Goal: Task Accomplishment & Management: Manage account settings

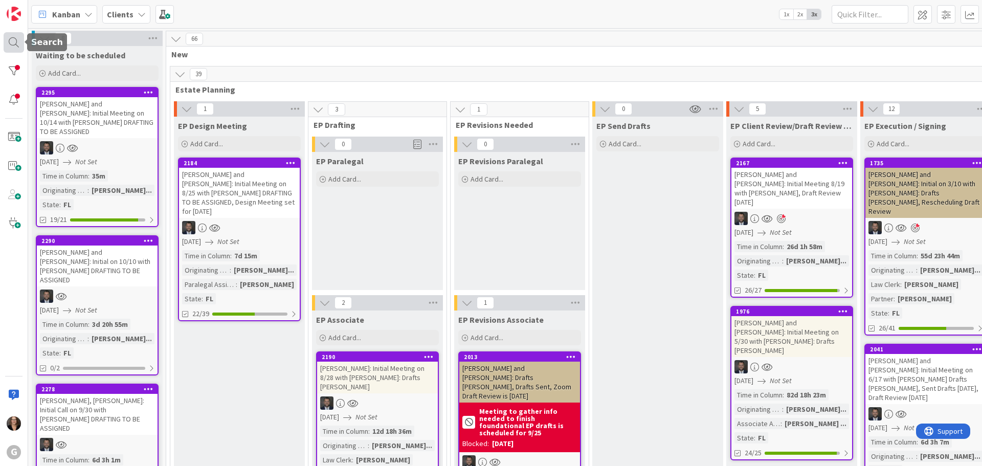
click at [13, 41] on div at bounding box center [14, 42] width 20 height 20
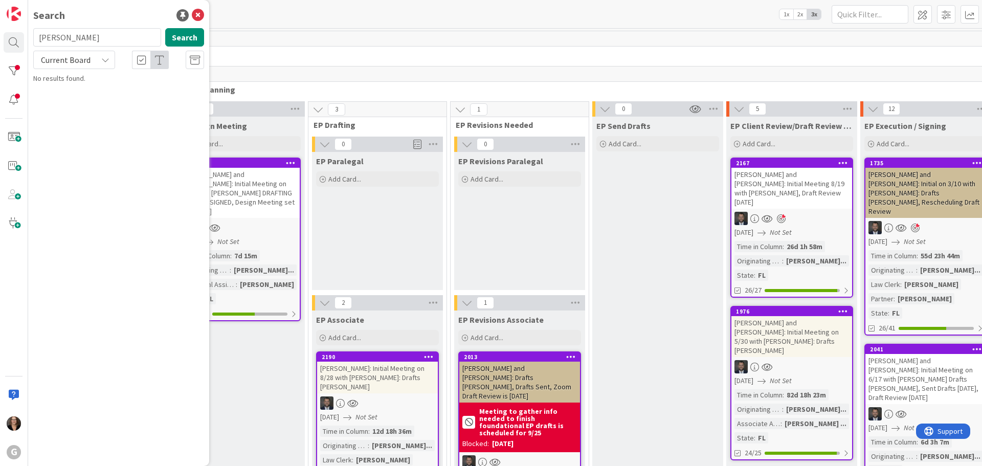
type input "[PERSON_NAME]"
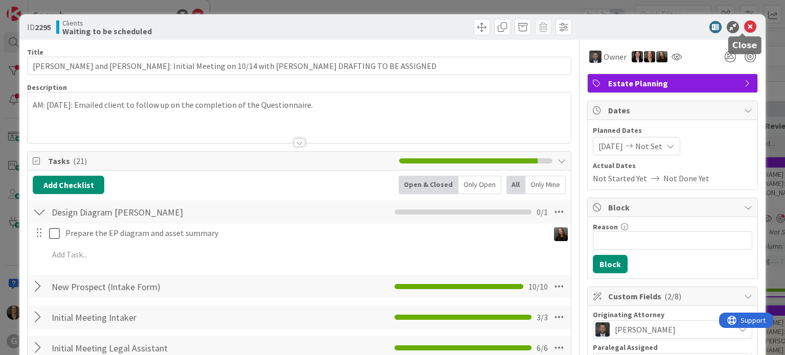
click at [745, 24] on icon at bounding box center [751, 27] width 12 height 12
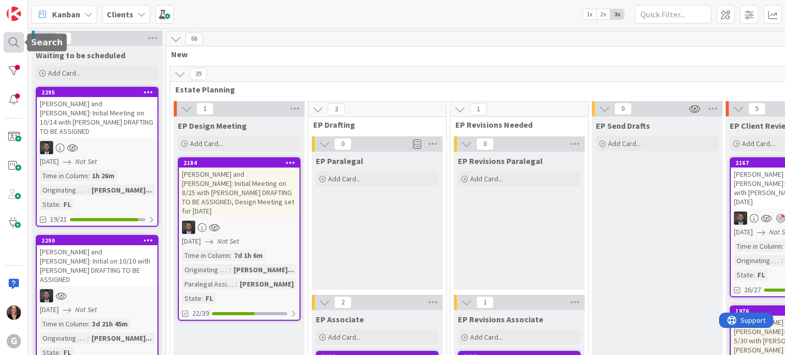
click at [11, 41] on div at bounding box center [14, 42] width 20 height 20
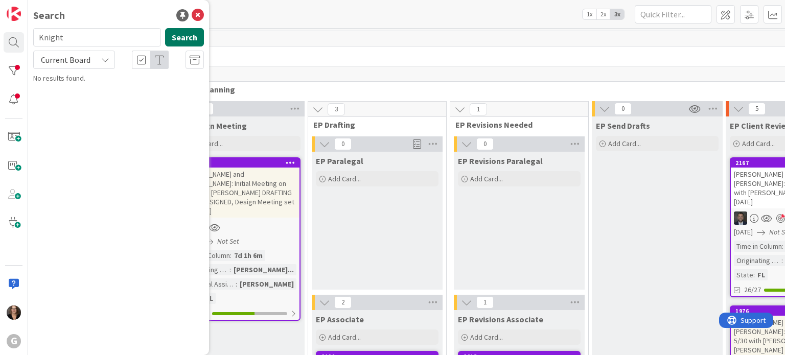
type input "Knight"
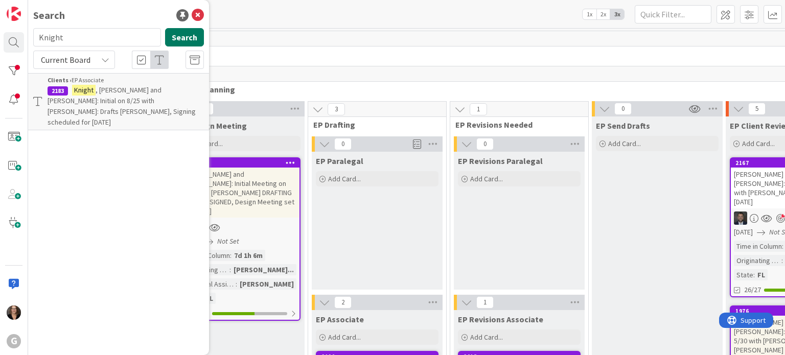
click at [183, 39] on button "Search" at bounding box center [184, 37] width 39 height 18
click at [139, 90] on span ", [PERSON_NAME] and [PERSON_NAME]: Initial on 8/25 with [PERSON_NAME]: Drafts […" at bounding box center [122, 105] width 148 height 41
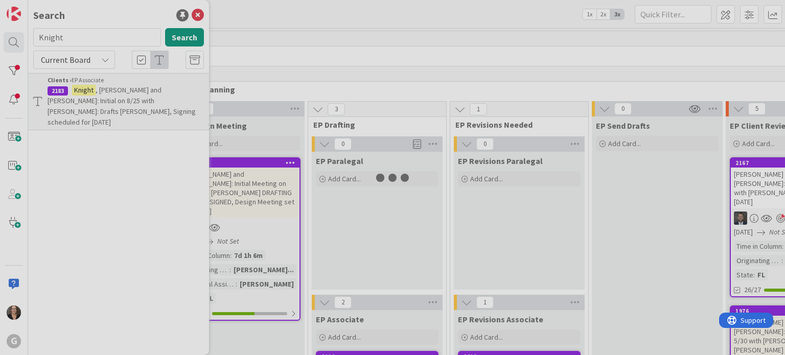
click at [139, 90] on div at bounding box center [392, 177] width 785 height 355
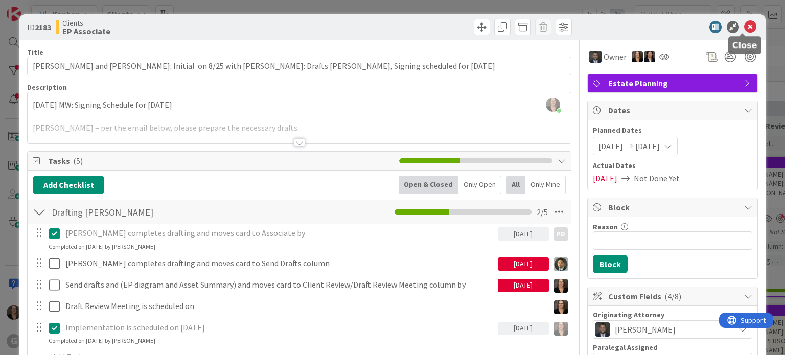
click at [745, 26] on icon at bounding box center [751, 27] width 12 height 12
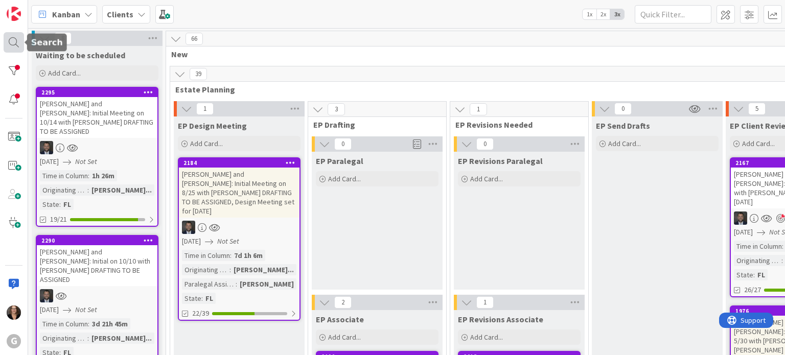
drag, startPoint x: 15, startPoint y: 40, endPoint x: 28, endPoint y: 37, distance: 12.8
click at [16, 40] on div at bounding box center [14, 42] width 20 height 20
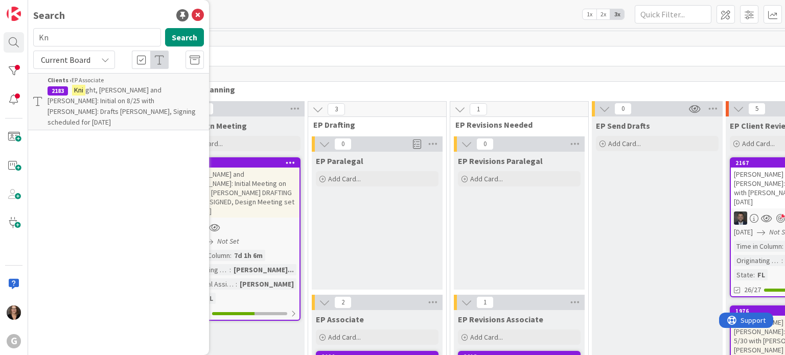
type input "K"
type input "[PERSON_NAME]"
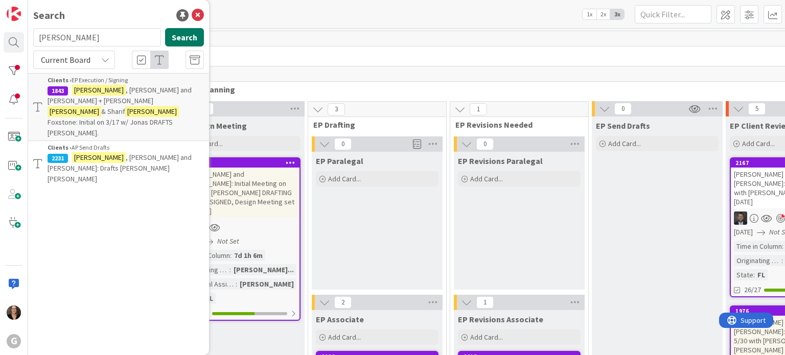
click at [192, 38] on button "Search" at bounding box center [184, 37] width 39 height 18
click at [155, 118] on span "Foxstone: Initial on 3/17 w/ Jonas DRAFTS [PERSON_NAME]." at bounding box center [110, 128] width 125 height 20
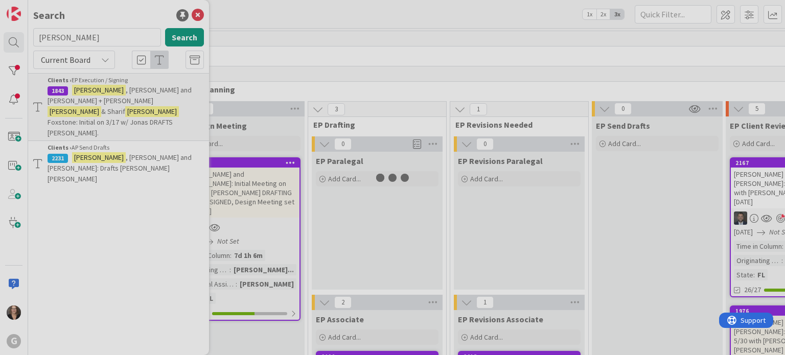
click at [155, 99] on div at bounding box center [392, 177] width 785 height 355
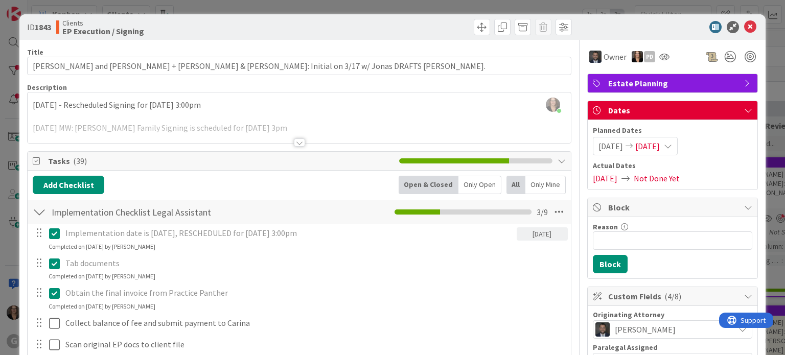
click at [652, 147] on span "[DATE]" at bounding box center [648, 146] width 25 height 12
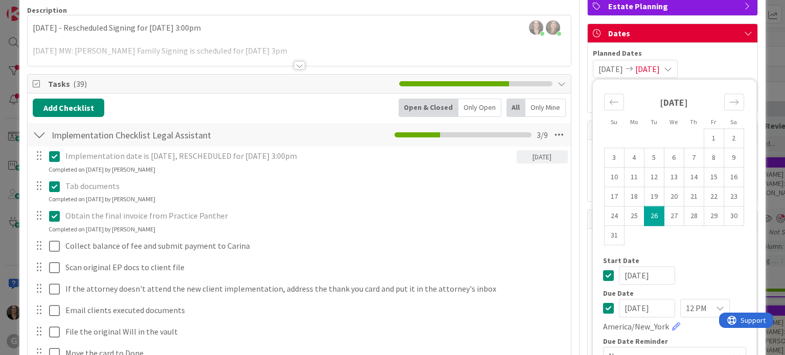
scroll to position [102, 0]
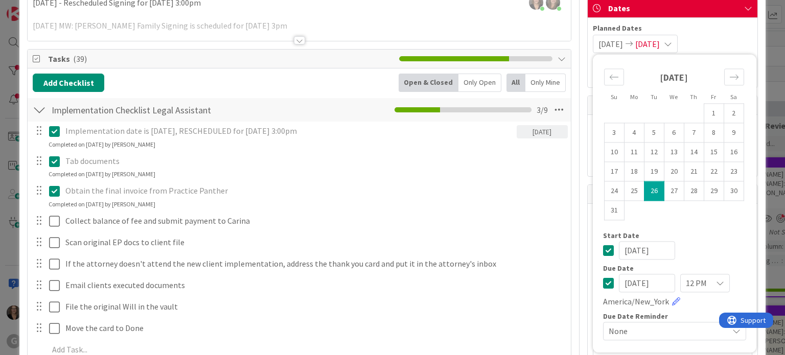
click at [625, 274] on input "[DATE]" at bounding box center [647, 283] width 56 height 18
click at [730, 79] on icon "Move forward to switch to the next month." at bounding box center [735, 77] width 10 height 10
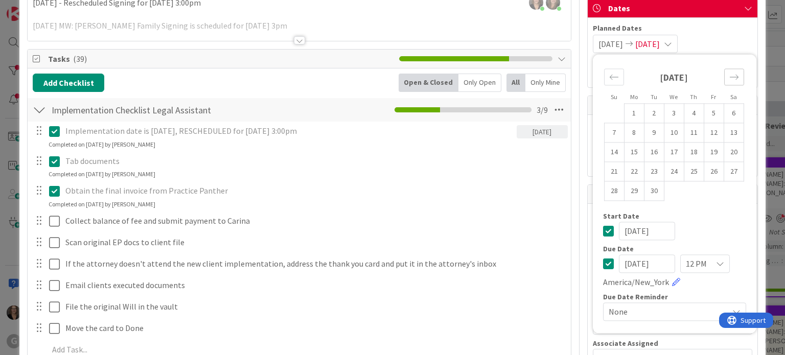
click at [730, 79] on icon "Move forward to switch to the next month." at bounding box center [735, 77] width 10 height 10
click at [620, 263] on input "[DATE]" at bounding box center [647, 264] width 56 height 18
click at [625, 264] on input "[DATE]" at bounding box center [647, 264] width 56 height 18
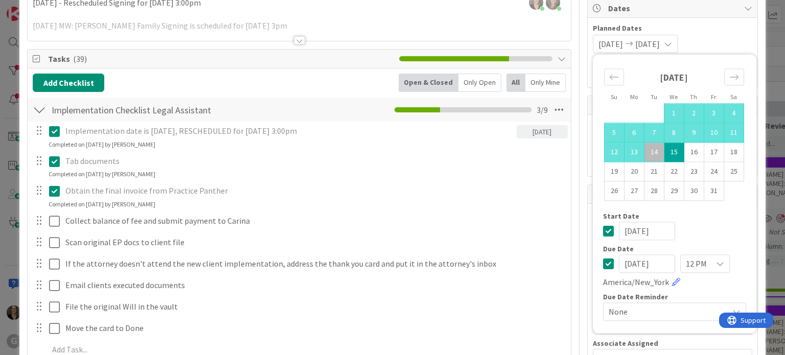
type input "[DATE]"
click at [704, 281] on div "[DATE] 12 PM [GEOGRAPHIC_DATA]/New_York" at bounding box center [674, 272] width 143 height 34
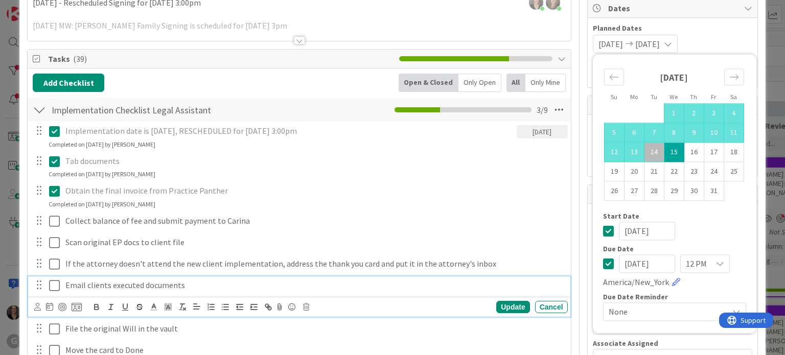
click at [506, 281] on p "Email clients executed documents" at bounding box center [314, 286] width 499 height 12
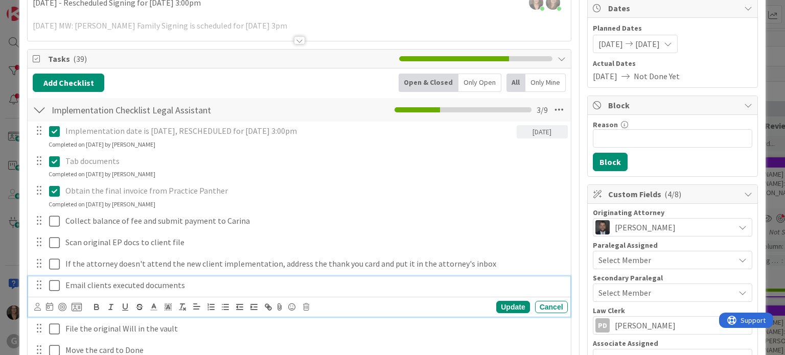
click at [599, 42] on span "[DATE]" at bounding box center [611, 44] width 25 height 12
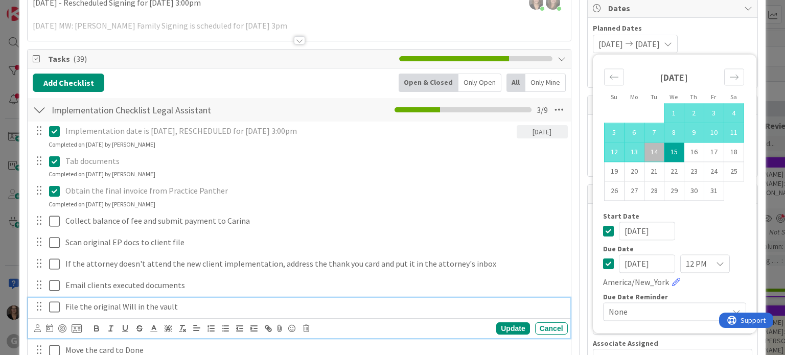
type input "[DATE]"
click at [456, 310] on p "File the original Will in the vault" at bounding box center [314, 307] width 499 height 12
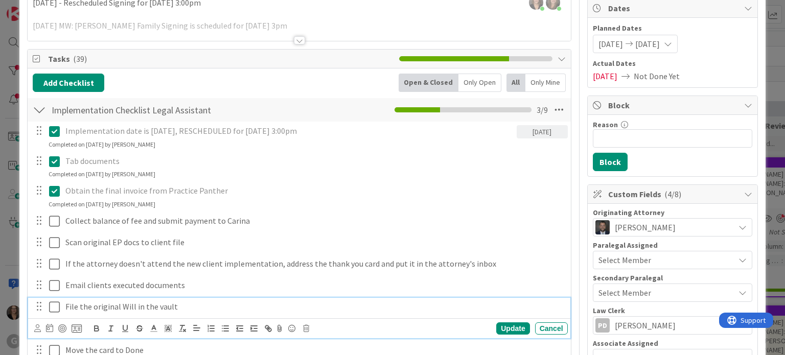
scroll to position [0, 0]
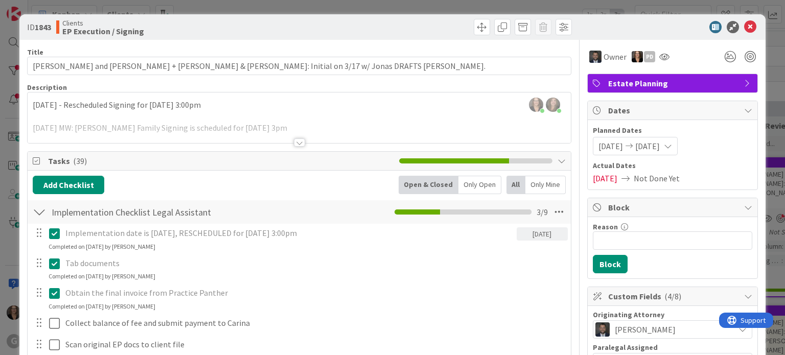
click at [30, 94] on div "[PERSON_NAME] just joined [PERSON_NAME] just joined [DATE] - Rescheduled Signin…" at bounding box center [299, 118] width 543 height 51
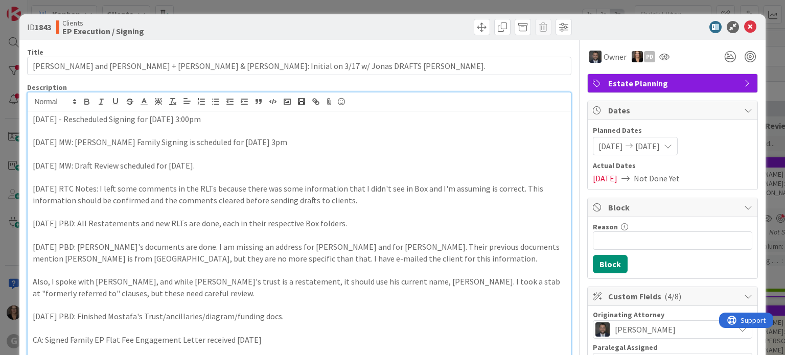
click at [33, 118] on p "[DATE] - Rescheduled Signing for [DATE] 3:00pm" at bounding box center [299, 120] width 533 height 12
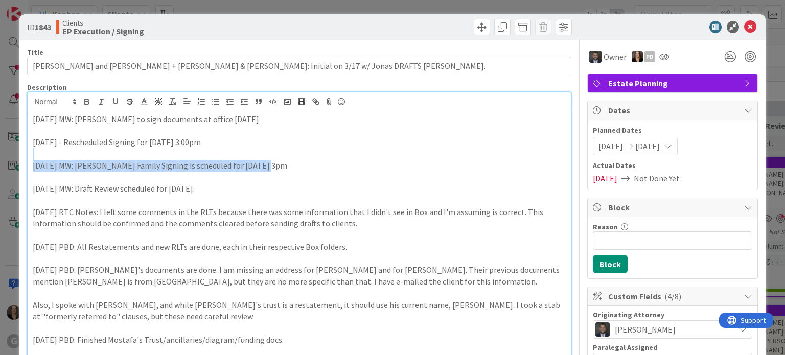
click at [403, 160] on div "[DATE] MW: [PERSON_NAME] to sign documents at office [DATE] [DATE] - Reschedule…" at bounding box center [299, 256] width 543 height 291
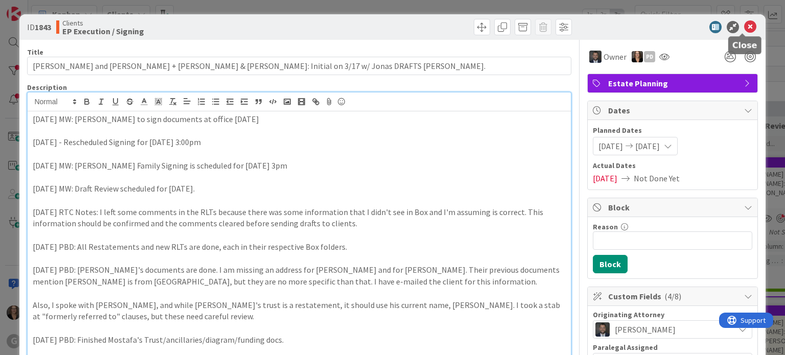
click at [745, 23] on icon at bounding box center [751, 27] width 12 height 12
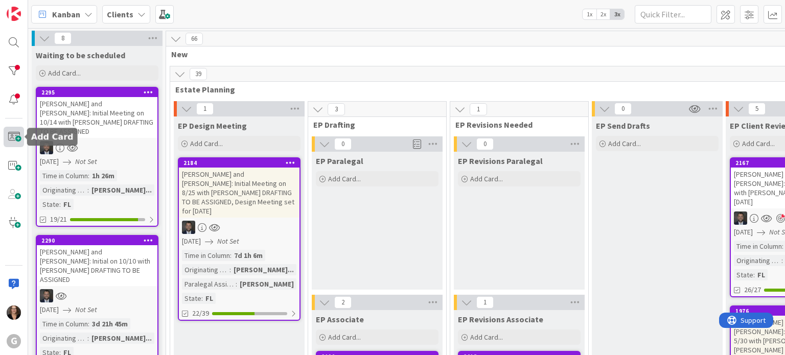
click at [13, 136] on span at bounding box center [14, 137] width 20 height 20
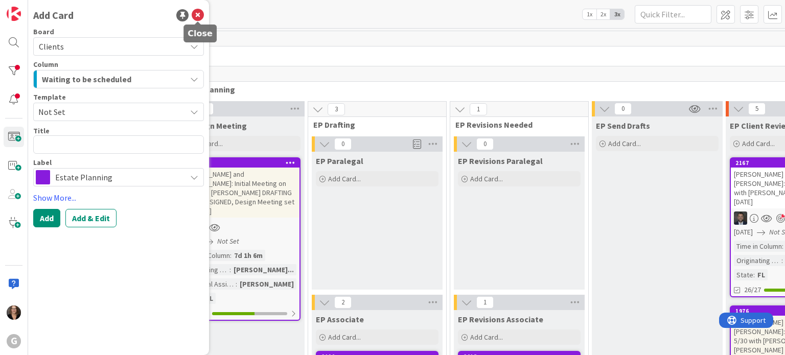
drag, startPoint x: 198, startPoint y: 15, endPoint x: 197, endPoint y: 23, distance: 7.7
click at [198, 16] on icon at bounding box center [198, 15] width 12 height 12
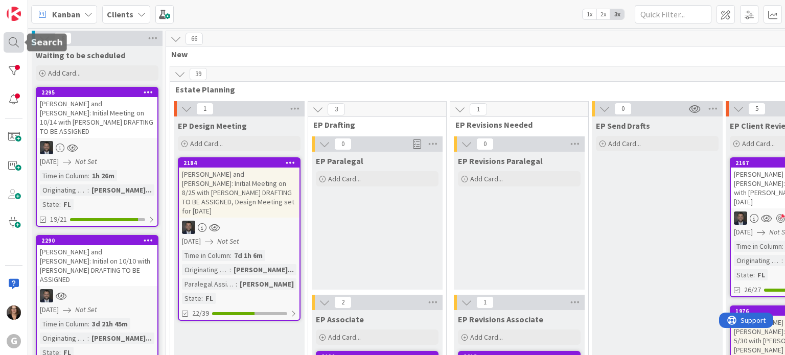
click at [14, 45] on div at bounding box center [14, 42] width 20 height 20
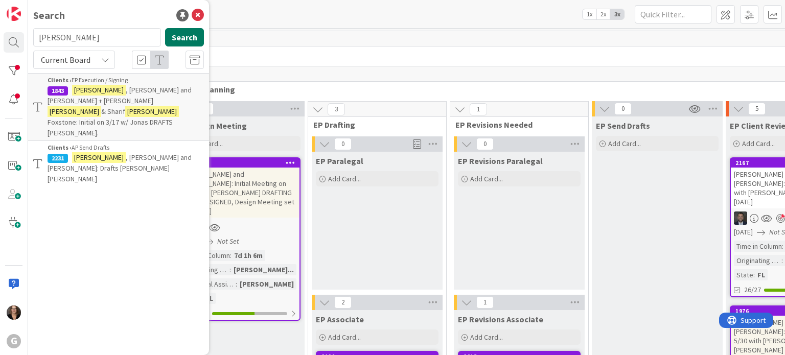
click at [189, 36] on button "Search" at bounding box center [184, 37] width 39 height 18
click at [164, 87] on span ", [PERSON_NAME] and [PERSON_NAME] + [PERSON_NAME]" at bounding box center [120, 95] width 144 height 20
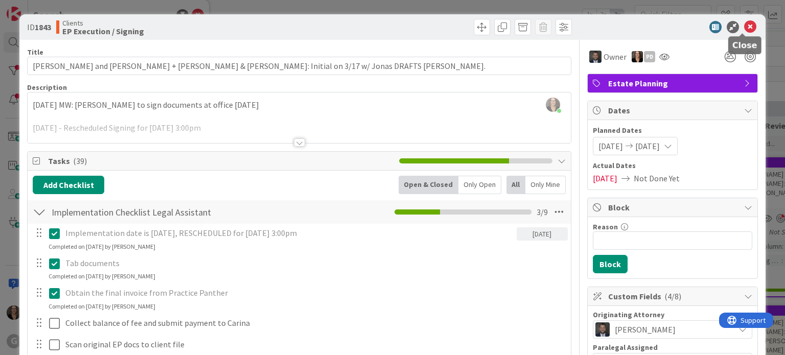
click at [745, 25] on icon at bounding box center [751, 27] width 12 height 12
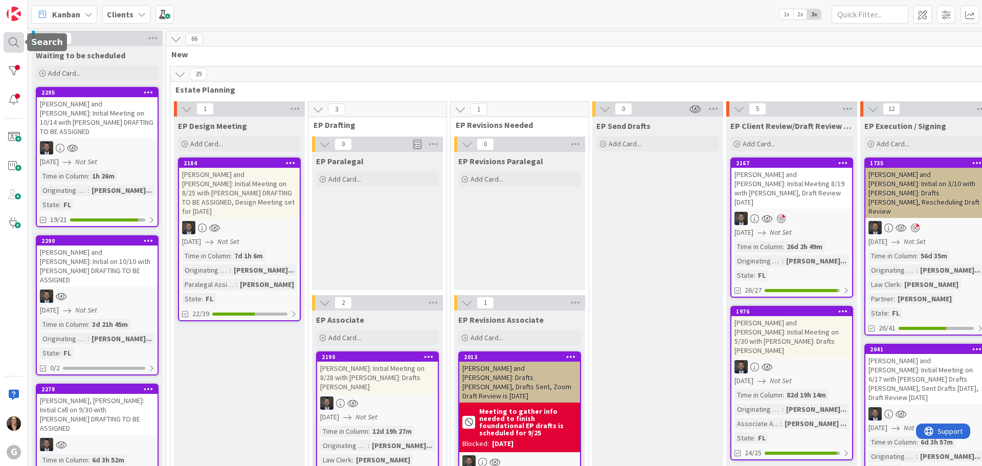
click at [15, 41] on div at bounding box center [14, 42] width 20 height 20
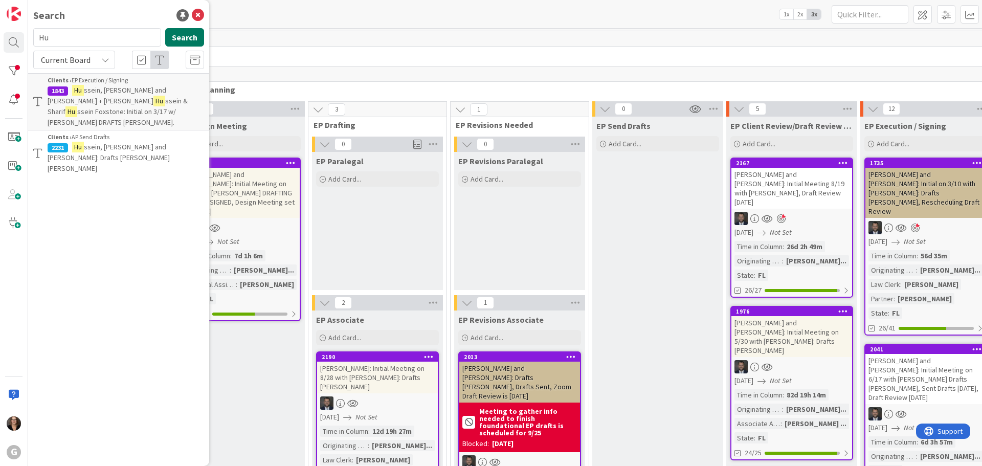
type input "H"
type input "C"
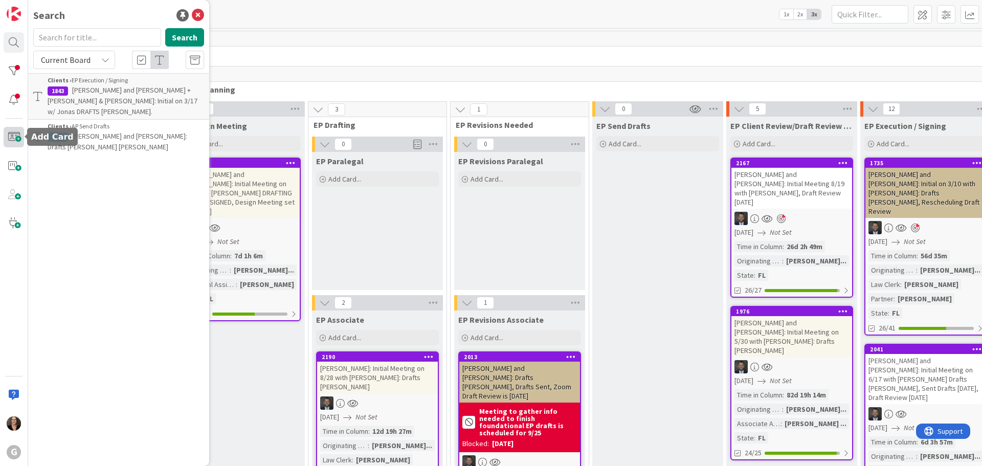
click at [13, 137] on span at bounding box center [14, 137] width 20 height 20
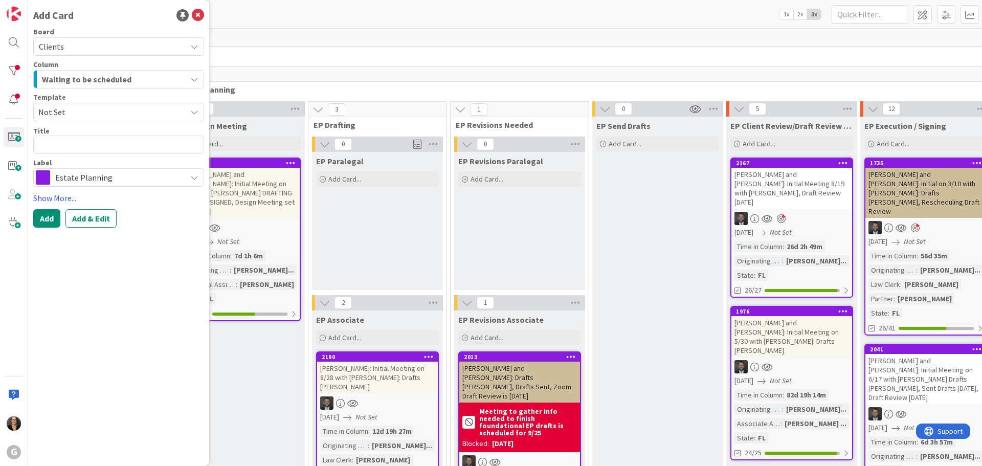
click at [198, 46] on icon at bounding box center [194, 46] width 8 height 8
click at [193, 46] on icon at bounding box center [194, 46] width 8 height 8
click at [98, 147] on textarea at bounding box center [118, 145] width 171 height 18
type textarea "x"
type textarea "C"
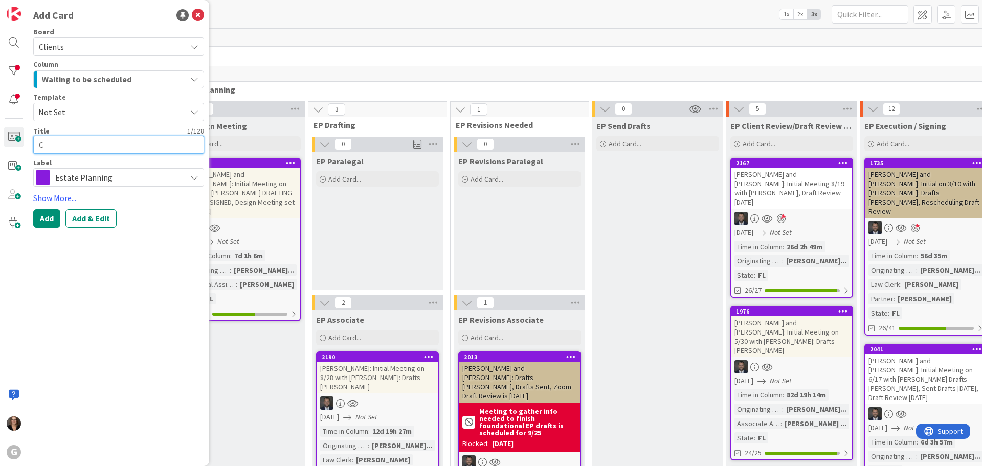
type textarea "x"
type textarea "Cr"
type textarea "x"
type textarea "Cra"
type textarea "x"
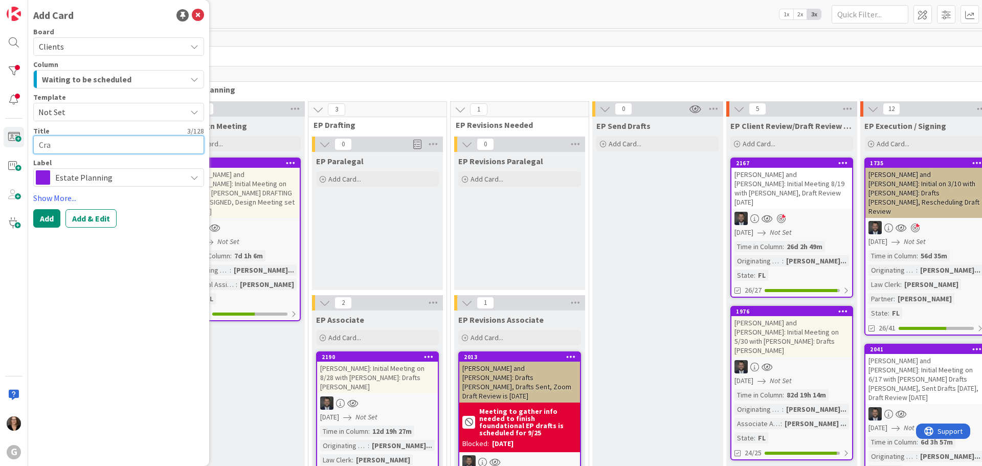
type textarea "Cram"
type textarea "x"
type textarea "Crame"
type textarea "x"
type textarea "[PERSON_NAME]"
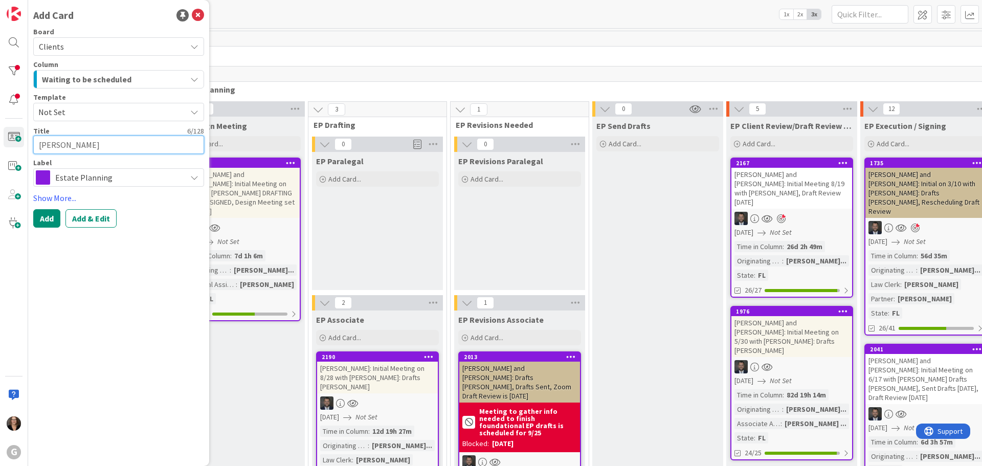
type textarea "x"
type textarea "[PERSON_NAME],"
type textarea "x"
type textarea "[PERSON_NAME],"
type textarea "x"
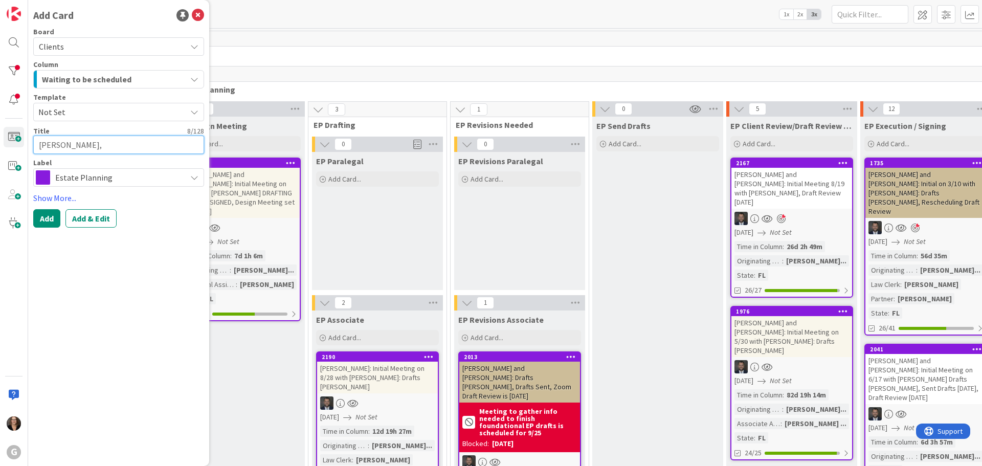
type textarea "[PERSON_NAME], L"
type textarea "x"
type textarea "[PERSON_NAME], Ly"
type textarea "x"
type textarea "[PERSON_NAME]"
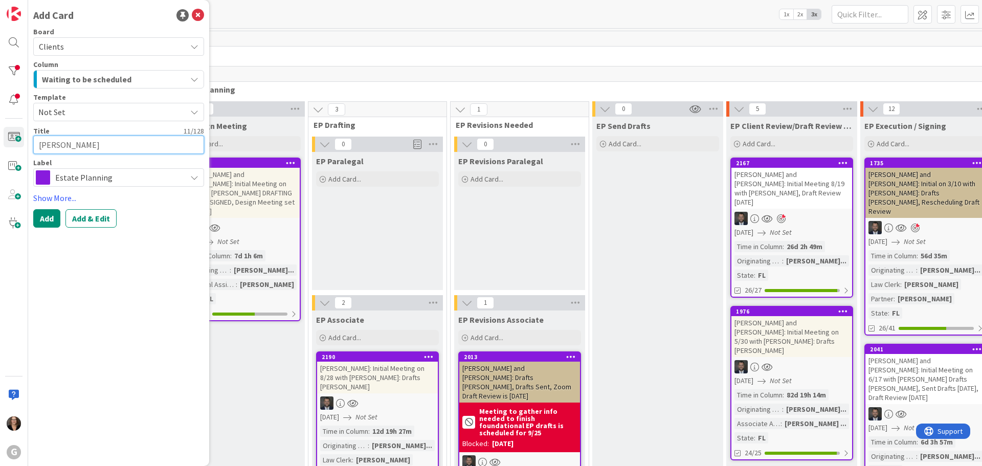
type textarea "x"
type textarea "[PERSON_NAME]"
type textarea "x"
type textarea "[PERSON_NAME]"
type textarea "x"
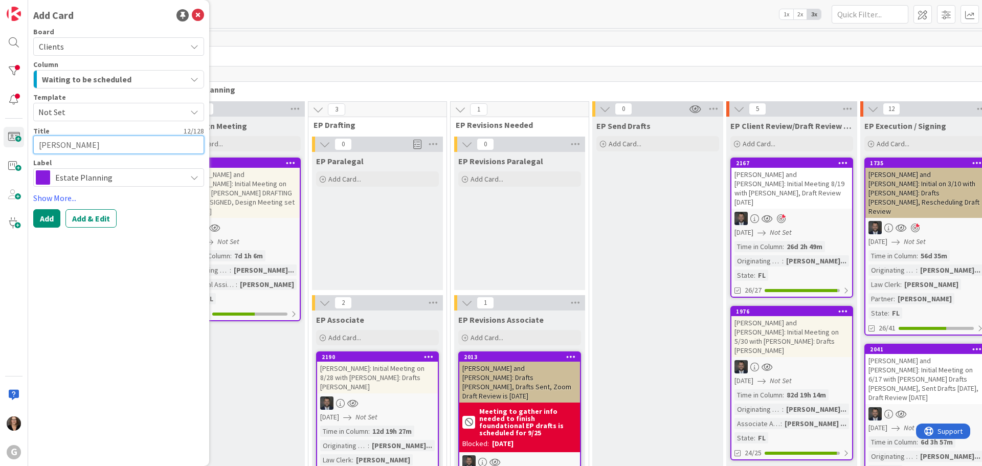
type textarea "[PERSON_NAME]"
type textarea "x"
type textarea "[PERSON_NAME] an"
type textarea "x"
type textarea "[PERSON_NAME] and"
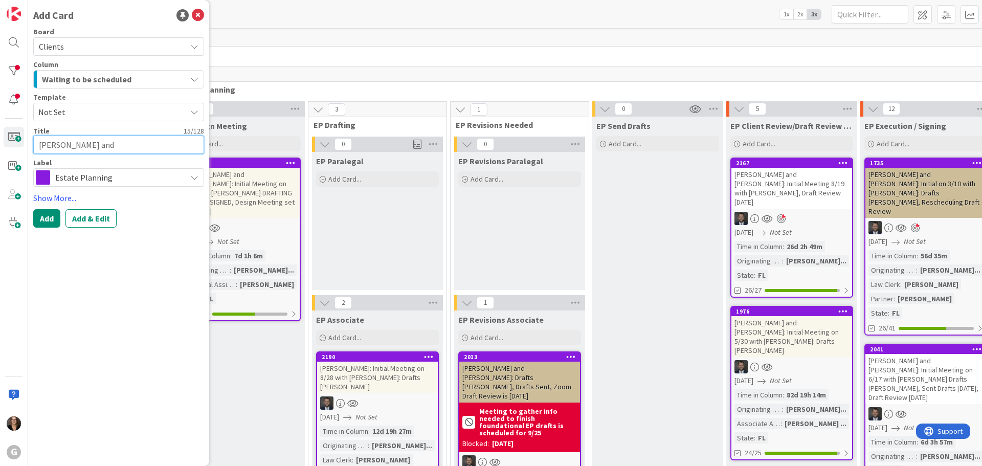
type textarea "x"
type textarea "[PERSON_NAME] and"
type textarea "x"
type textarea "[PERSON_NAME] and L"
type textarea "x"
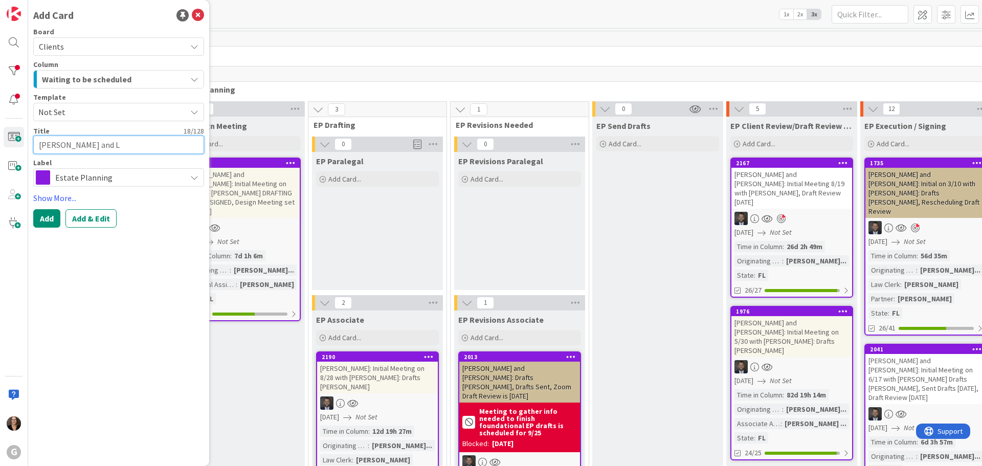
type textarea "[PERSON_NAME] and La"
type textarea "x"
type textarea "[PERSON_NAME] and LaV"
type textarea "x"
type textarea "[PERSON_NAME] and LaVo"
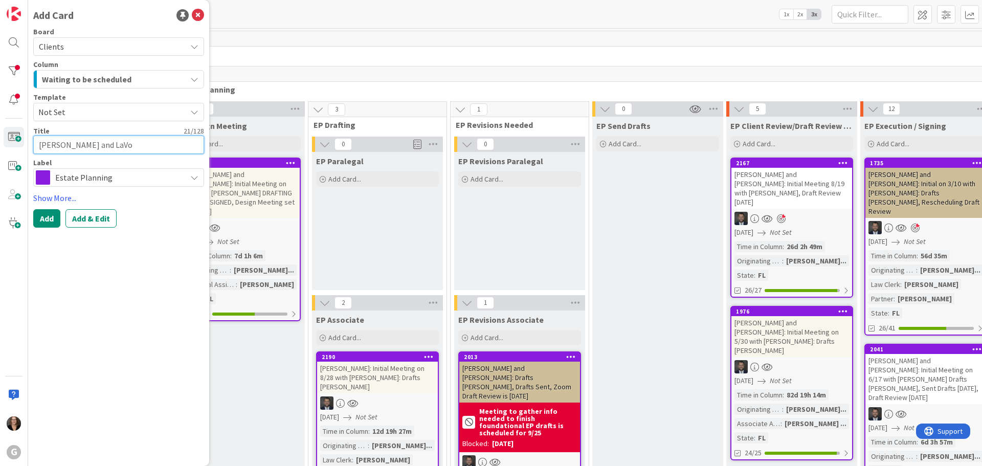
type textarea "x"
type textarea "[PERSON_NAME] and [PERSON_NAME]"
type textarea "x"
type textarea "[PERSON_NAME] and [PERSON_NAME]"
type textarea "x"
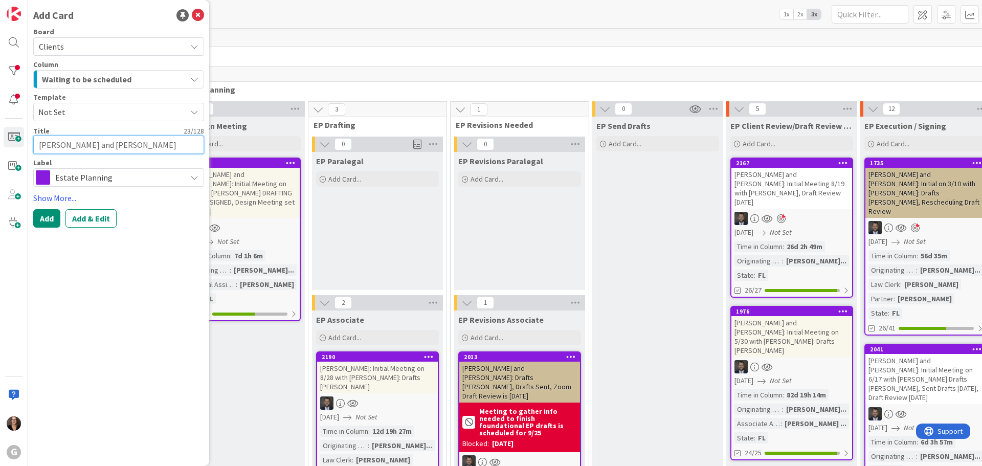
type textarea "[PERSON_NAME] and [PERSON_NAME]"
type textarea "x"
type textarea "[PERSON_NAME] and [PERSON_NAME]"
type textarea "x"
type textarea "[PERSON_NAME] and [PERSON_NAME]"
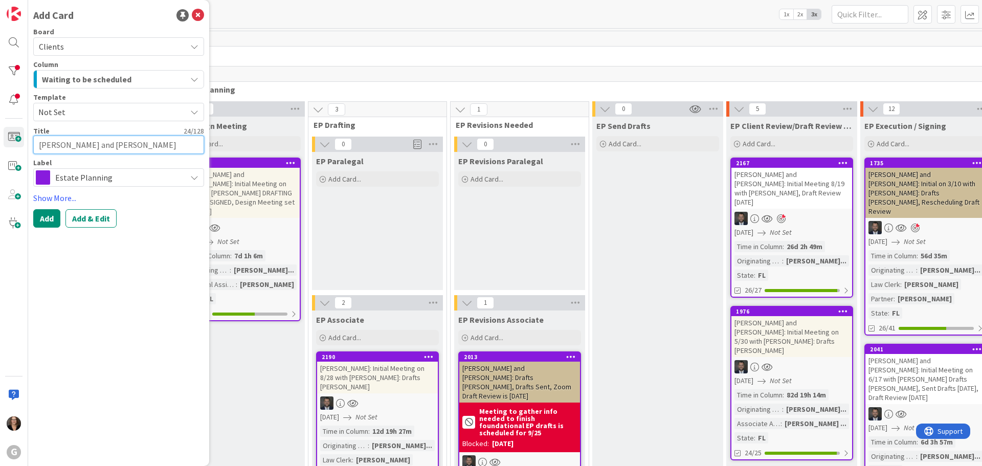
click at [108, 146] on textarea "[PERSON_NAME] and [PERSON_NAME]" at bounding box center [118, 145] width 171 height 18
type textarea "x"
type textarea "[PERSON_NAME] and La Vonne"
click at [43, 143] on textarea "[PERSON_NAME] and La Vonne" at bounding box center [118, 145] width 171 height 18
type textarea "x"
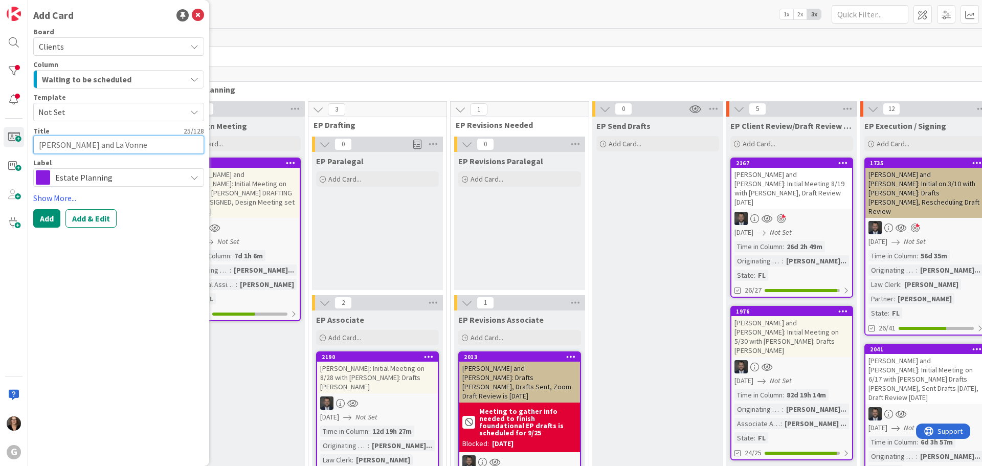
type textarea "[PERSON_NAME] and [PERSON_NAME]"
type textarea "x"
type textarea "[PERSON_NAME] and La Vonne"
click at [194, 178] on icon at bounding box center [194, 177] width 8 height 8
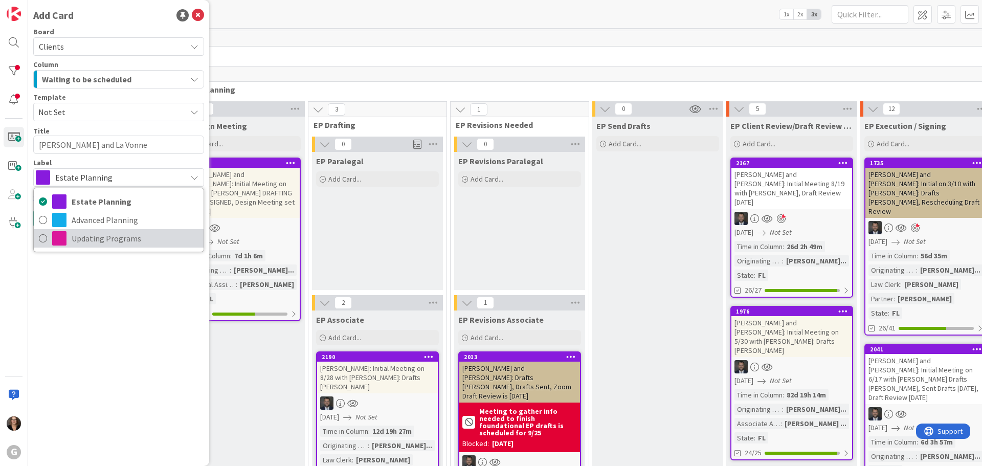
click at [129, 239] on span "Updating Programs" at bounding box center [135, 238] width 127 height 15
type textarea "x"
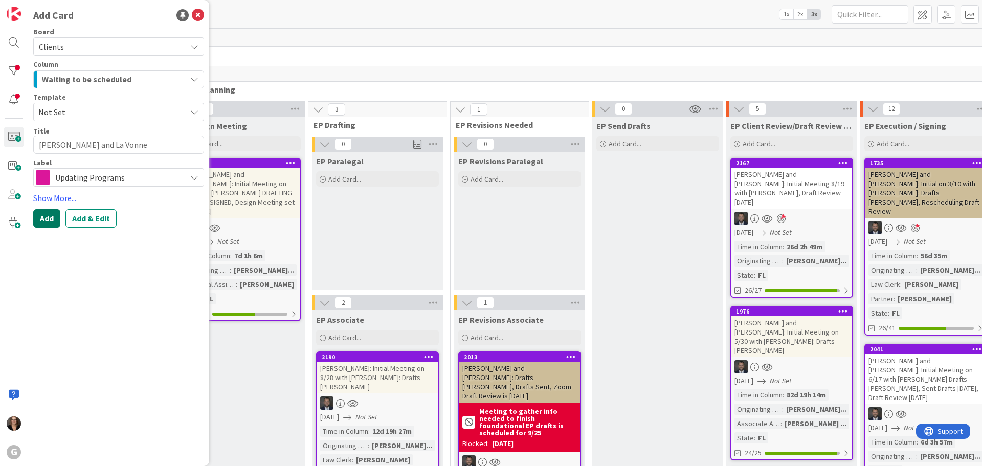
click at [47, 221] on button "Add" at bounding box center [46, 218] width 27 height 18
click at [12, 40] on div at bounding box center [14, 42] width 20 height 20
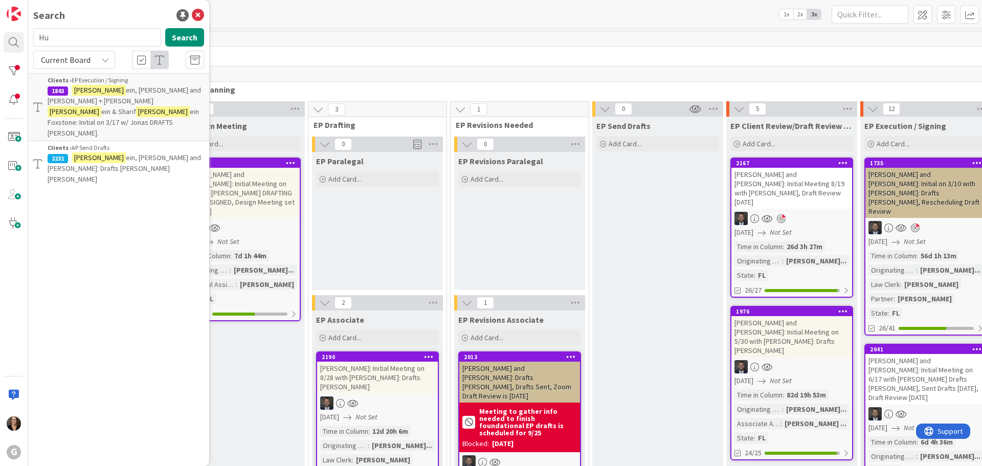
type input "H"
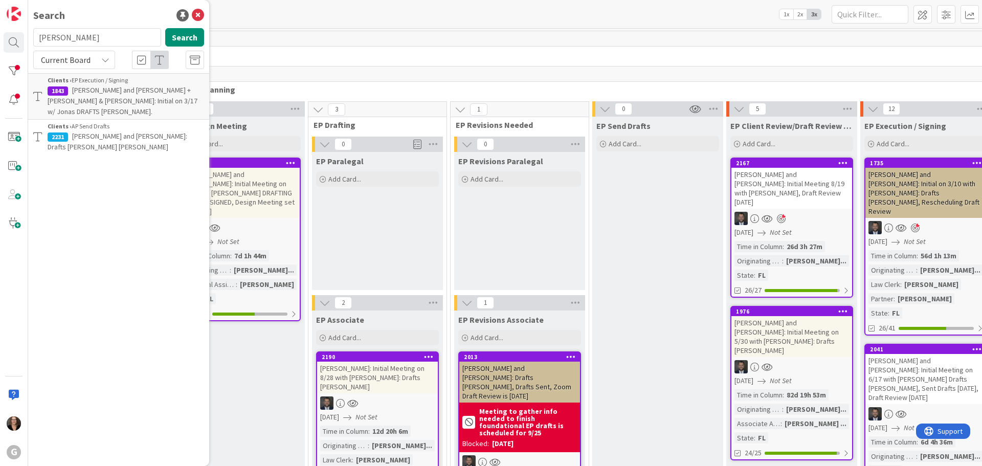
type input "[PERSON_NAME]"
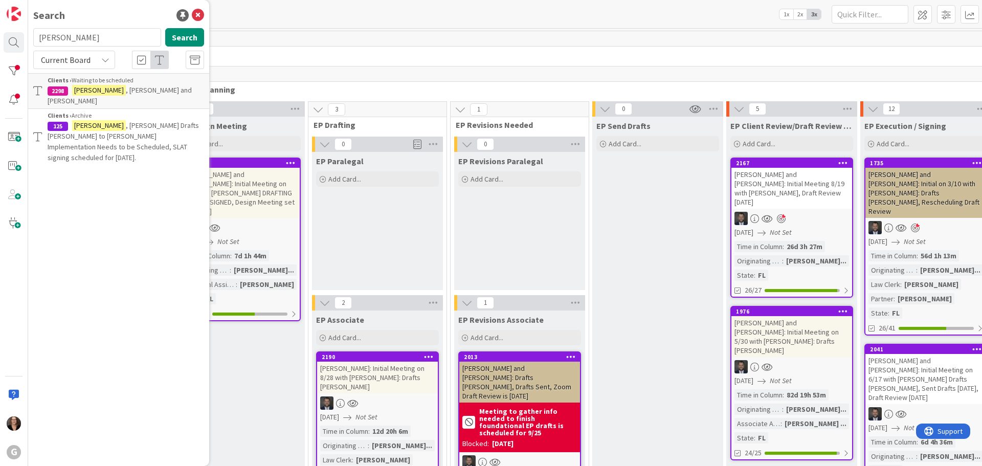
click at [110, 82] on div "Clients › Waiting to be scheduled" at bounding box center [126, 80] width 156 height 9
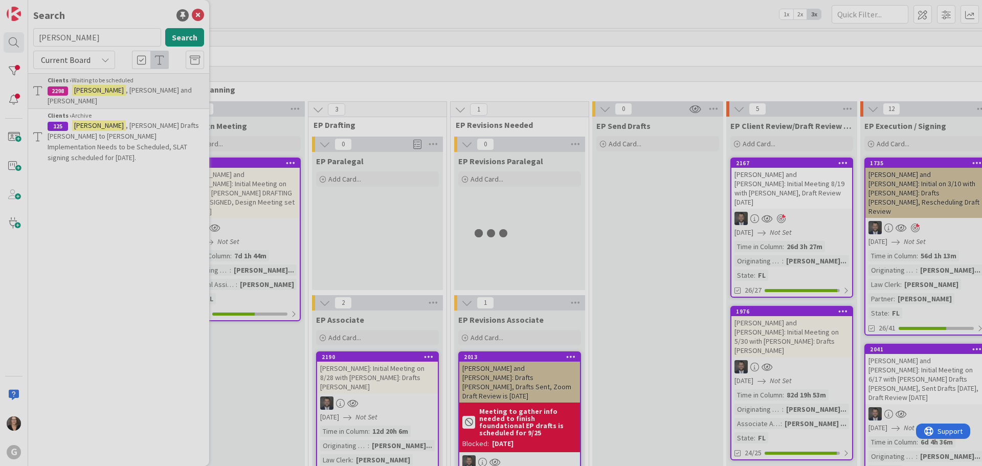
click at [110, 82] on div at bounding box center [491, 233] width 982 height 466
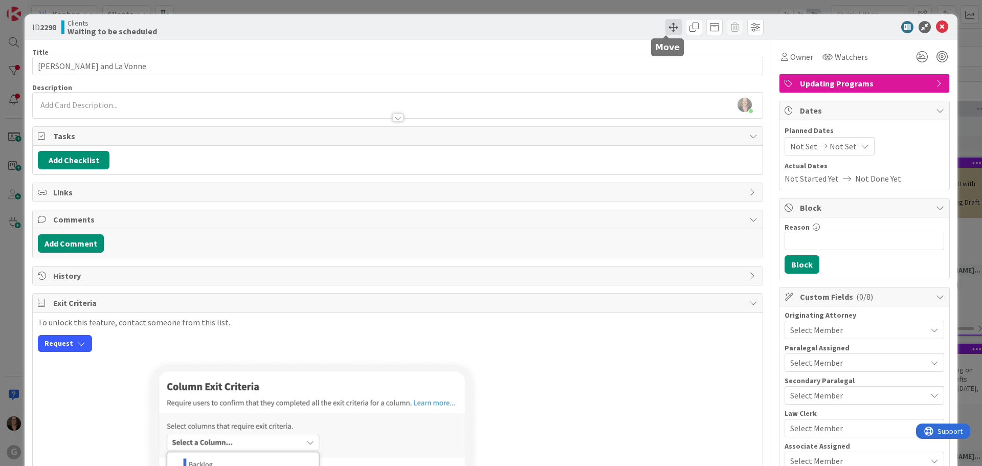
click at [668, 28] on span at bounding box center [673, 27] width 16 height 16
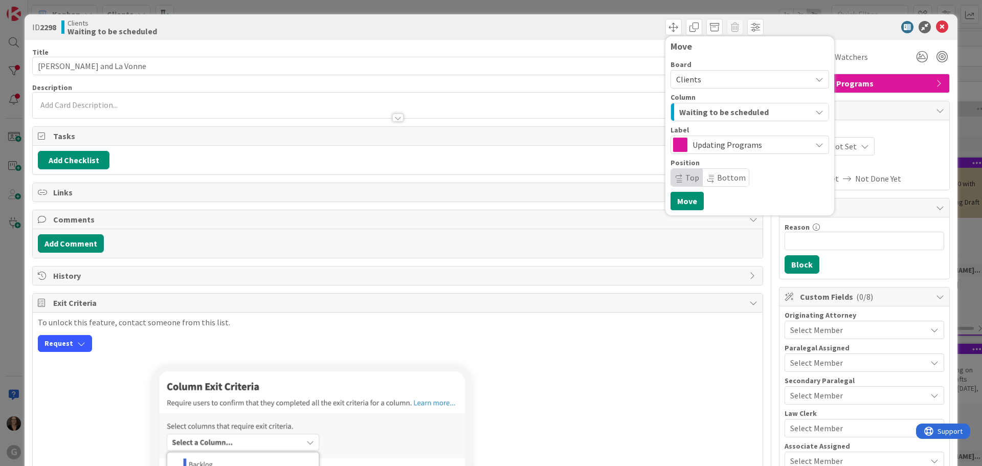
click at [815, 110] on icon "button" at bounding box center [819, 112] width 8 height 8
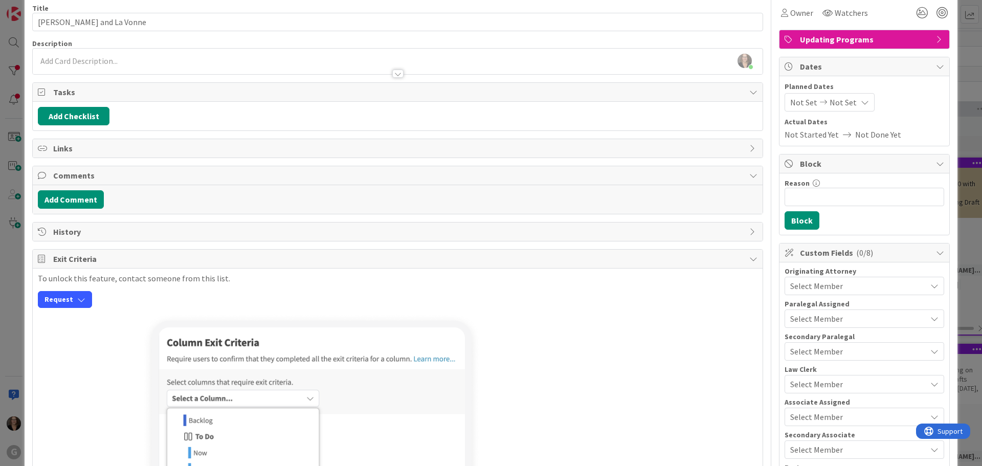
scroll to position [102, 0]
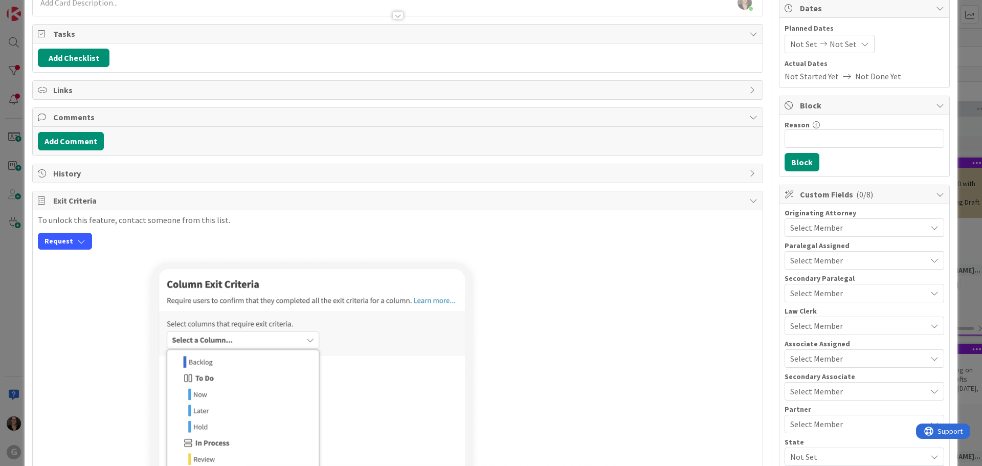
click at [930, 227] on icon at bounding box center [934, 227] width 8 height 8
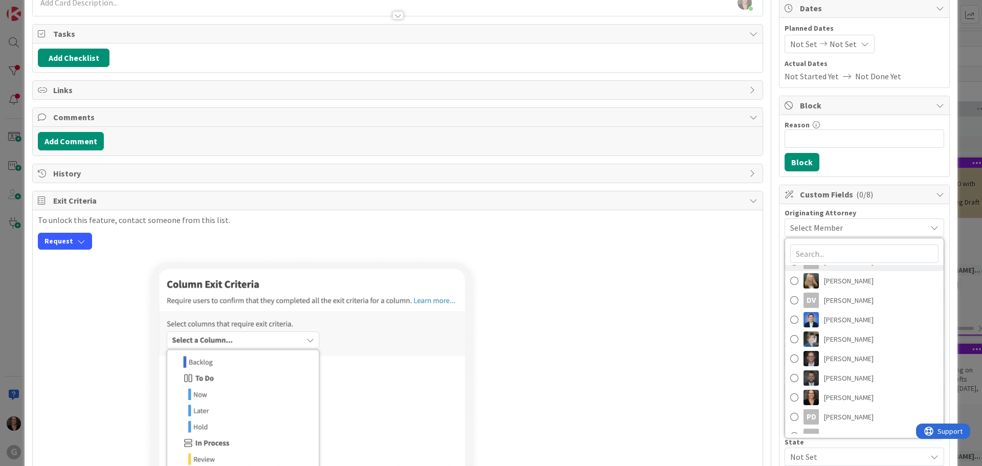
scroll to position [153, 0]
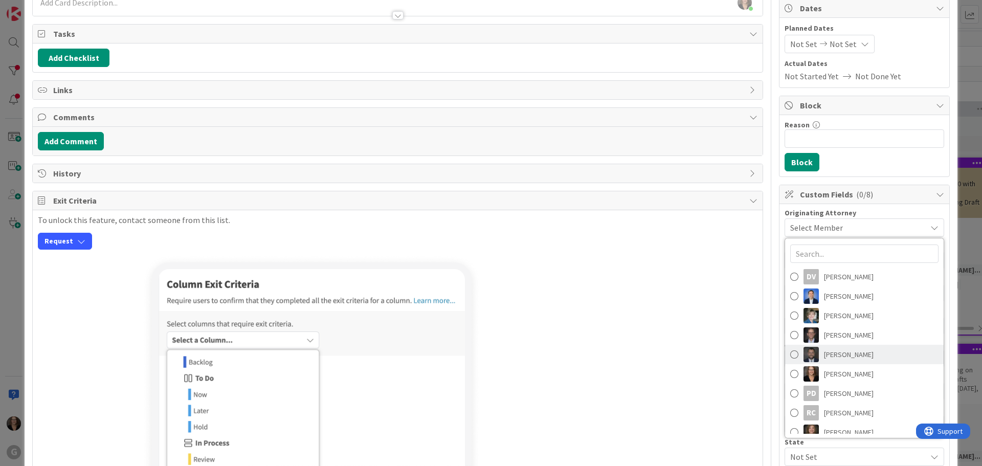
click at [790, 353] on span at bounding box center [794, 354] width 8 height 15
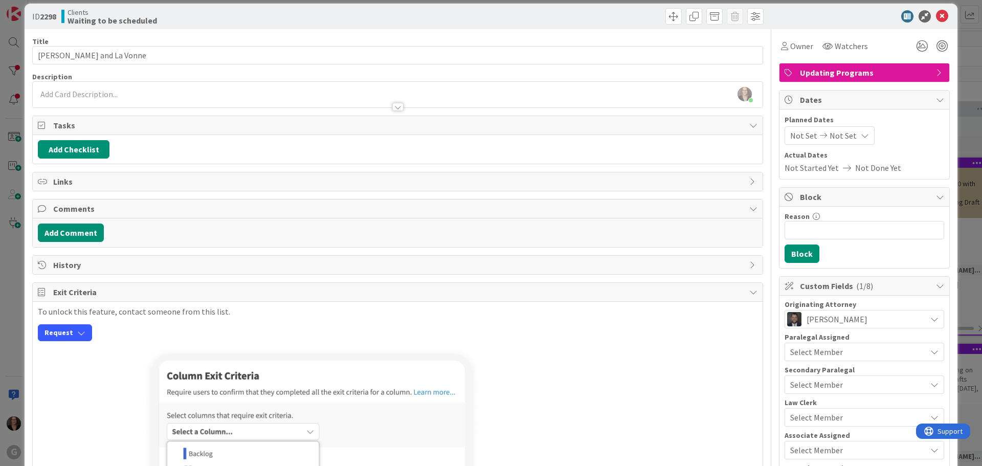
scroll to position [0, 0]
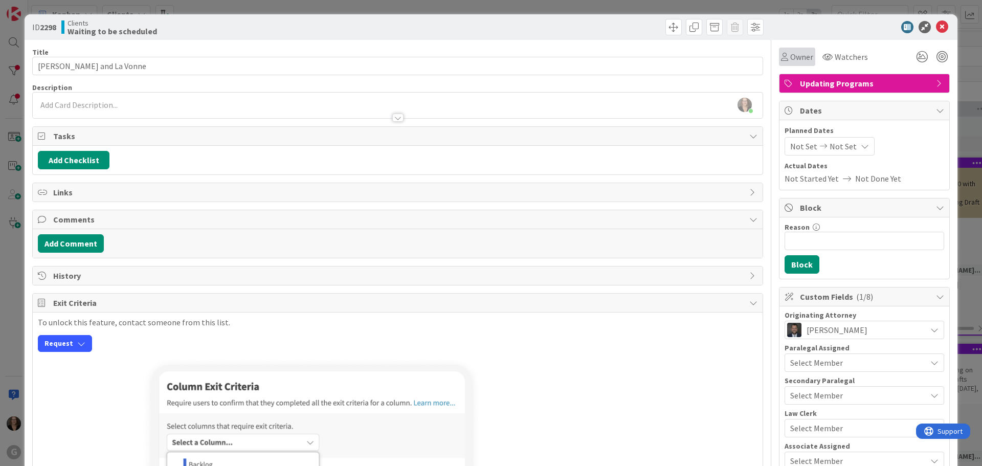
click at [792, 57] on span "Owner" at bounding box center [801, 57] width 23 height 12
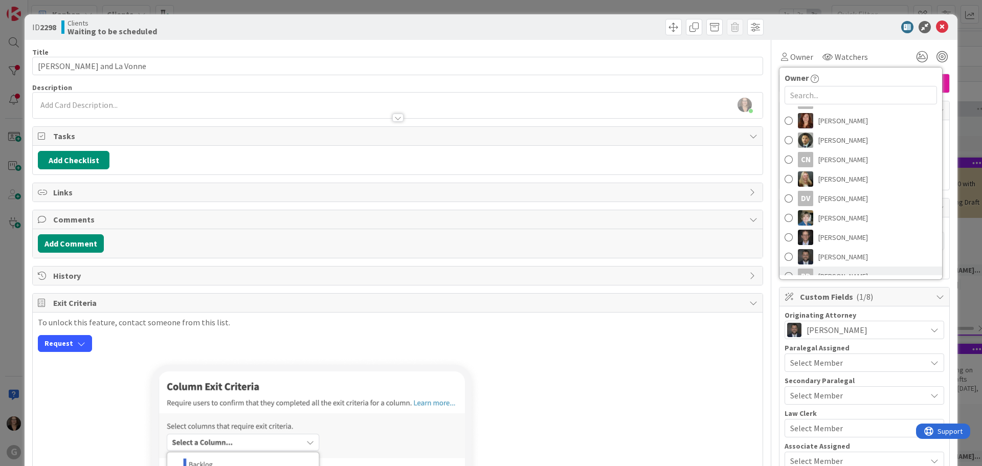
scroll to position [153, 0]
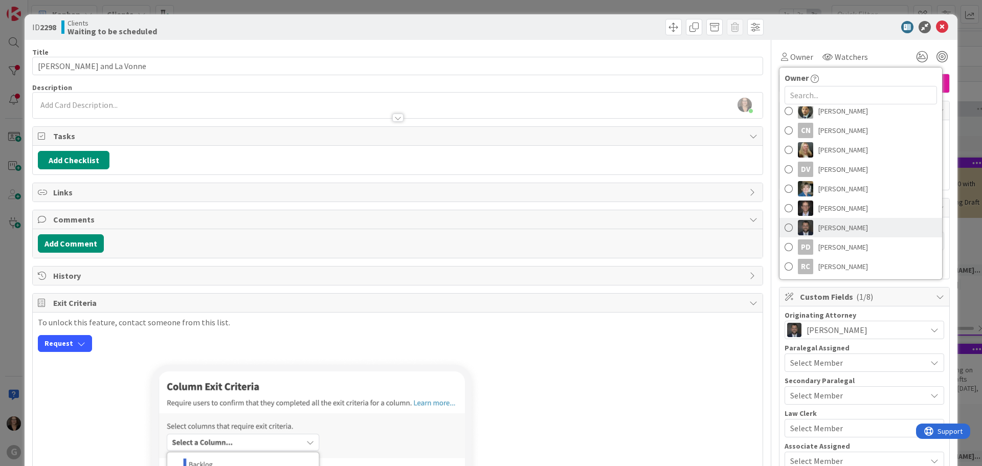
click at [784, 229] on span at bounding box center [788, 227] width 8 height 15
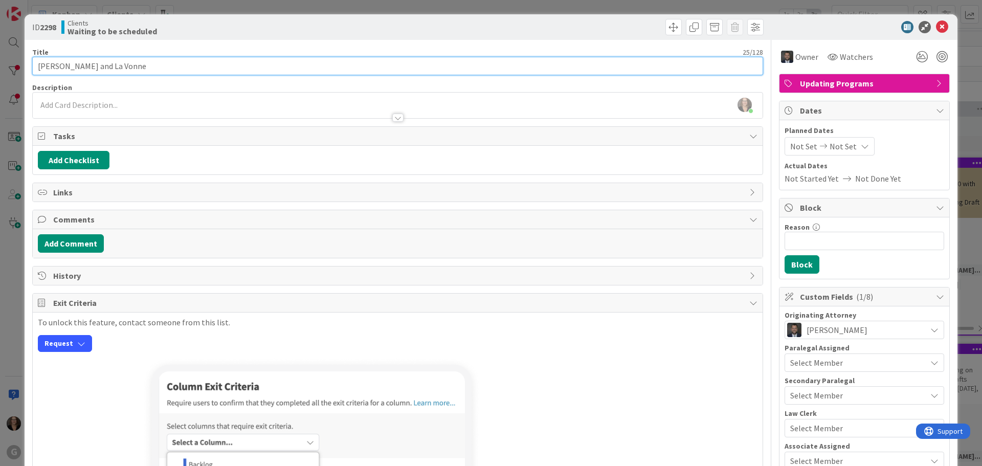
click at [155, 69] on input "[PERSON_NAME] and La Vonne" at bounding box center [397, 66] width 731 height 18
type input "[PERSON_NAME] and [PERSON_NAME], No Drafting/Deed, Signing [DATE]"
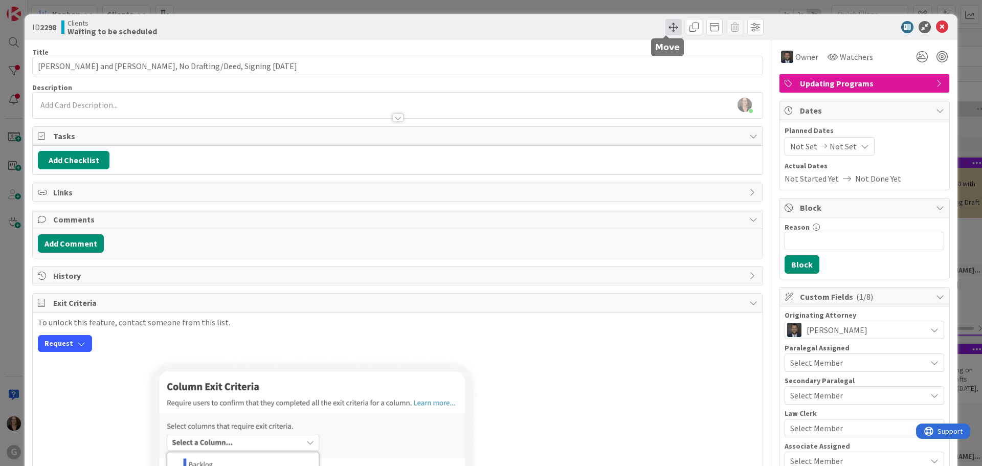
click at [668, 28] on span at bounding box center [673, 27] width 16 height 16
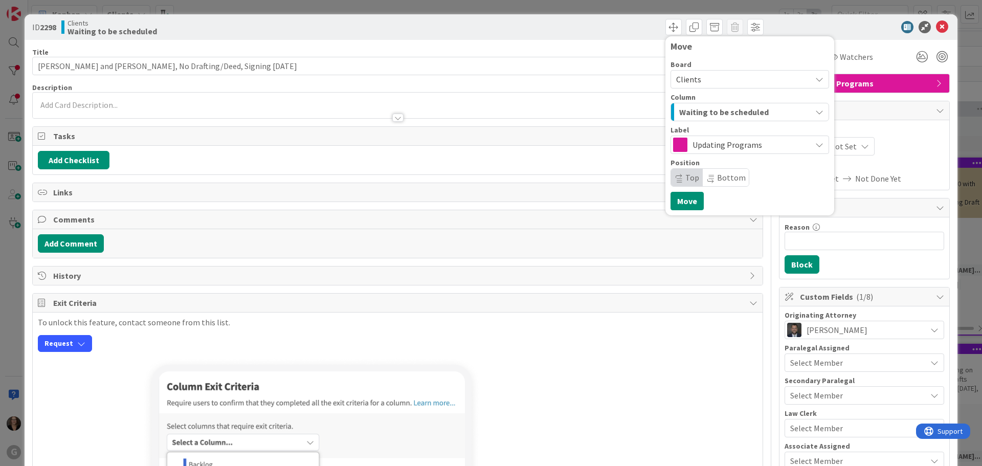
click at [815, 111] on icon "button" at bounding box center [819, 112] width 8 height 8
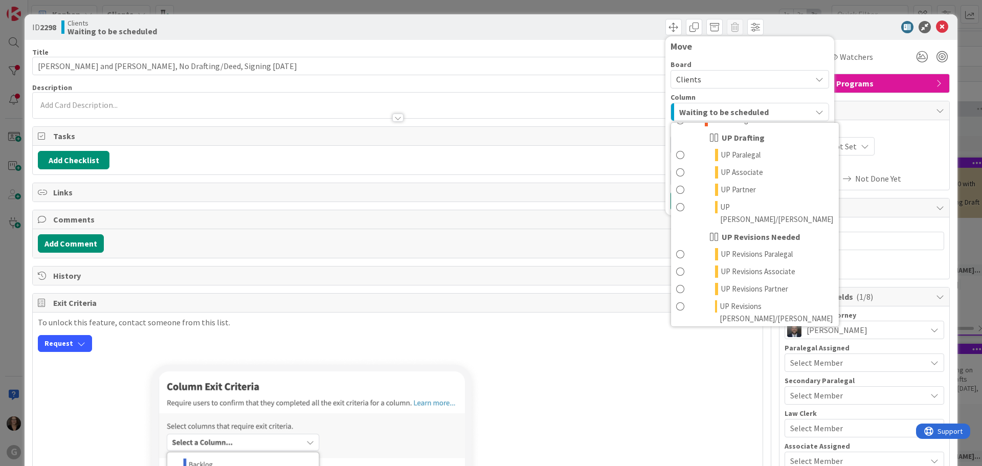
scroll to position [798, 0]
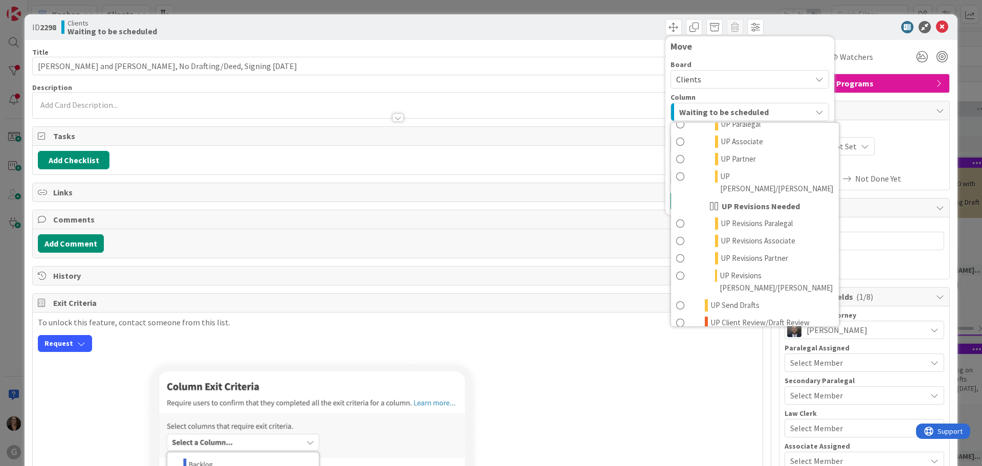
click at [676, 346] on span at bounding box center [680, 352] width 8 height 12
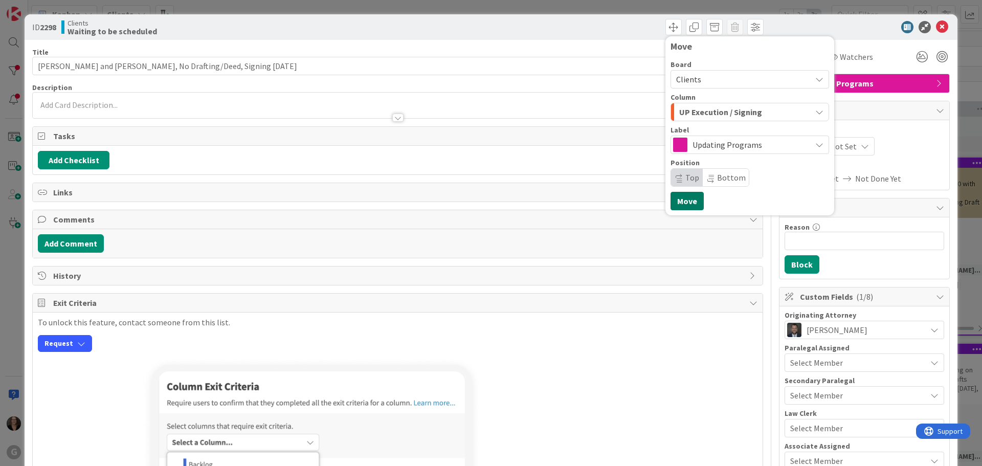
click at [683, 198] on button "Move" at bounding box center [686, 201] width 33 height 18
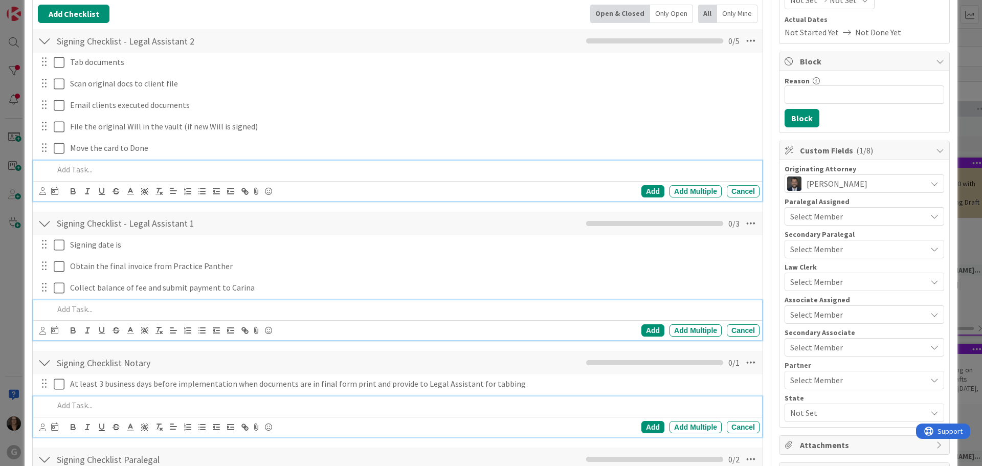
scroll to position [0, 0]
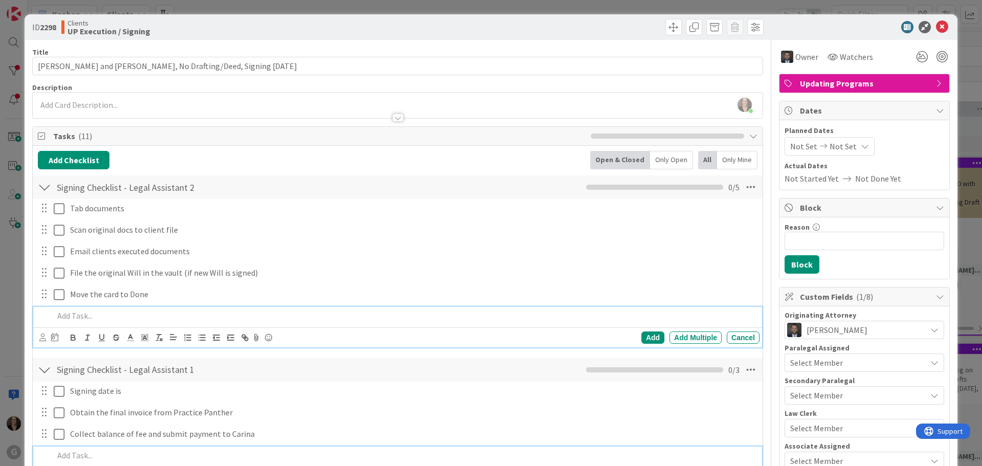
click at [836, 145] on span "Not Set" at bounding box center [842, 146] width 27 height 12
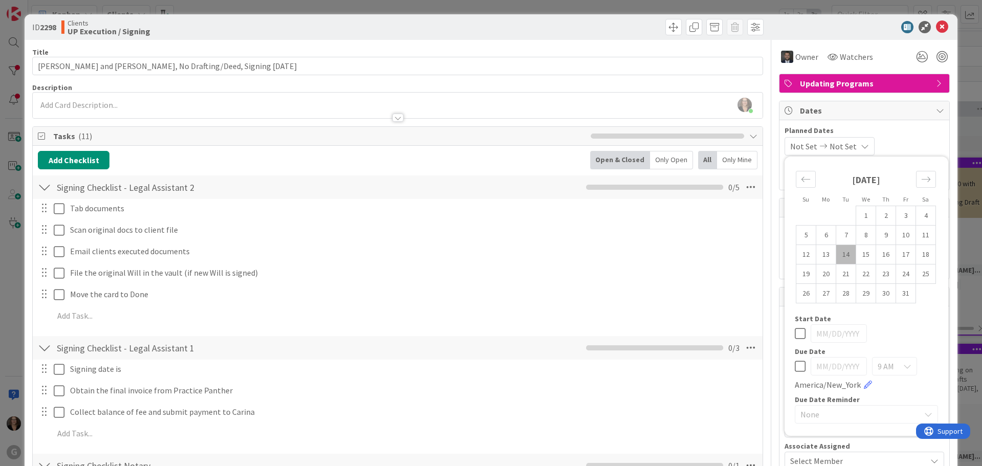
click at [795, 367] on icon at bounding box center [800, 366] width 11 height 12
type input "[DATE]"
click at [921, 177] on icon "Move forward to switch to the next month." at bounding box center [926, 179] width 10 height 10
click at [839, 255] on td "11" at bounding box center [846, 254] width 20 height 19
type input "[DATE]"
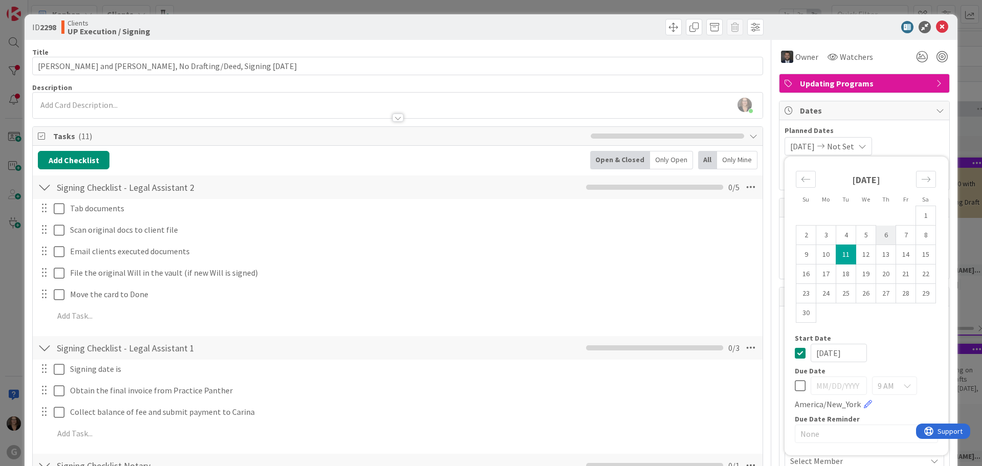
click at [881, 239] on td "6" at bounding box center [886, 235] width 20 height 19
type input "[DATE]"
click at [795, 350] on icon at bounding box center [800, 353] width 11 height 12
click at [796, 387] on icon at bounding box center [800, 385] width 11 height 12
click at [815, 387] on input "[DATE]" at bounding box center [838, 385] width 56 height 18
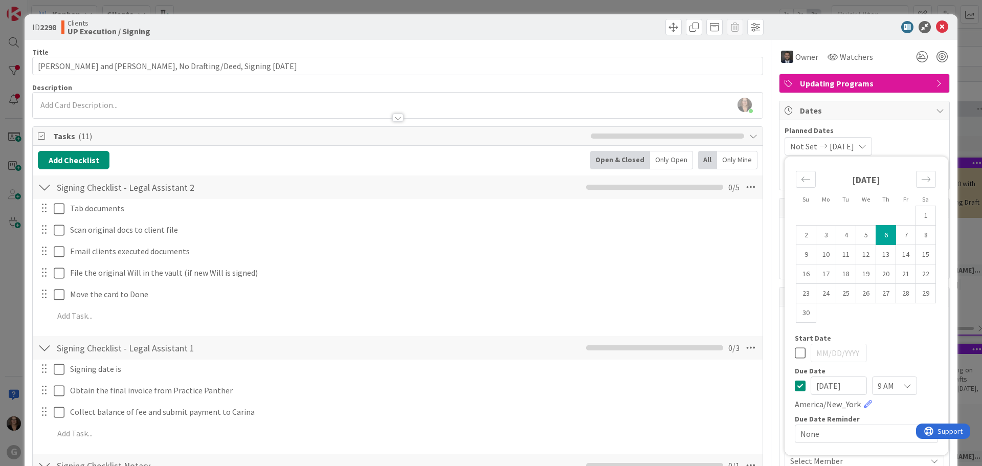
type input "[DATE]"
click at [903, 385] on icon at bounding box center [907, 385] width 8 height 8
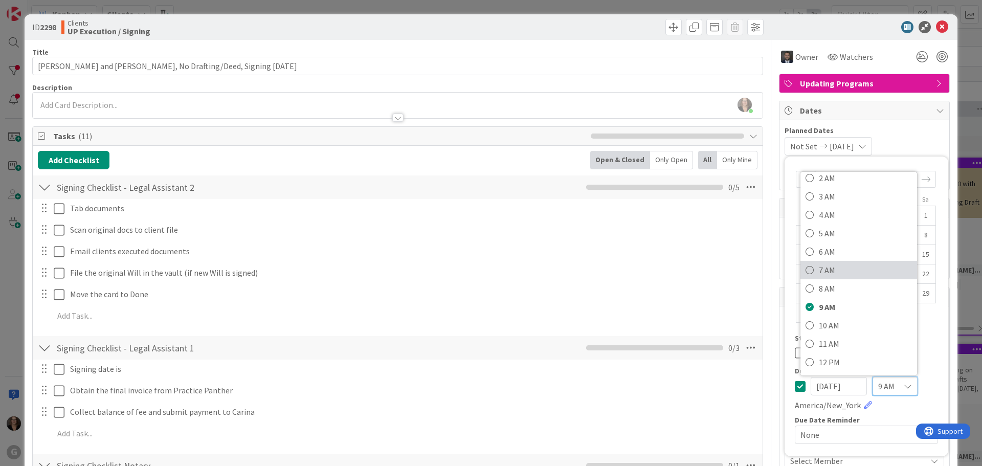
scroll to position [205, 0]
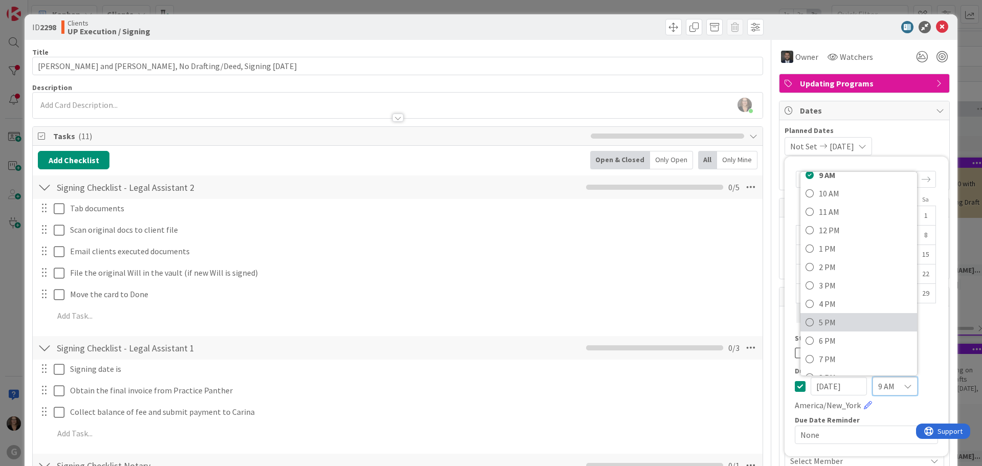
click at [805, 322] on icon at bounding box center [809, 321] width 8 height 15
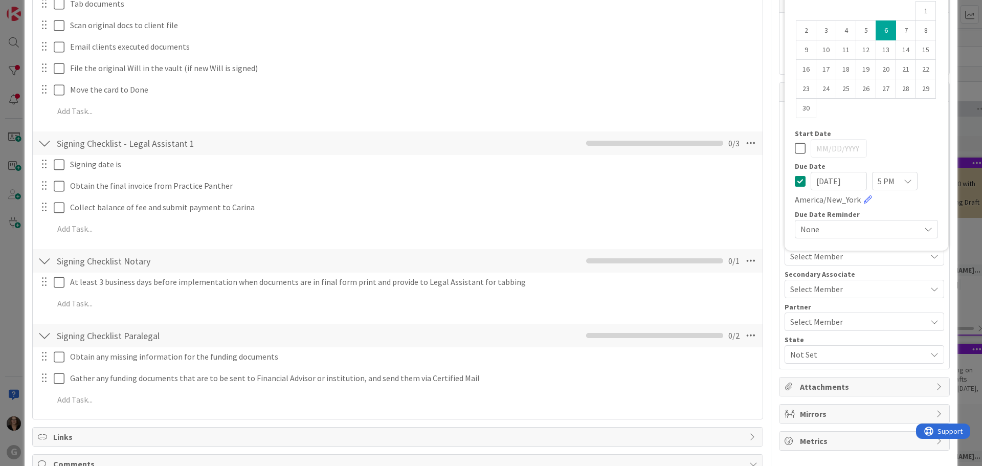
click at [674, 389] on div "Obtain any missing information for the funding documents Update Cancel Gather a…" at bounding box center [397, 379] width 719 height 65
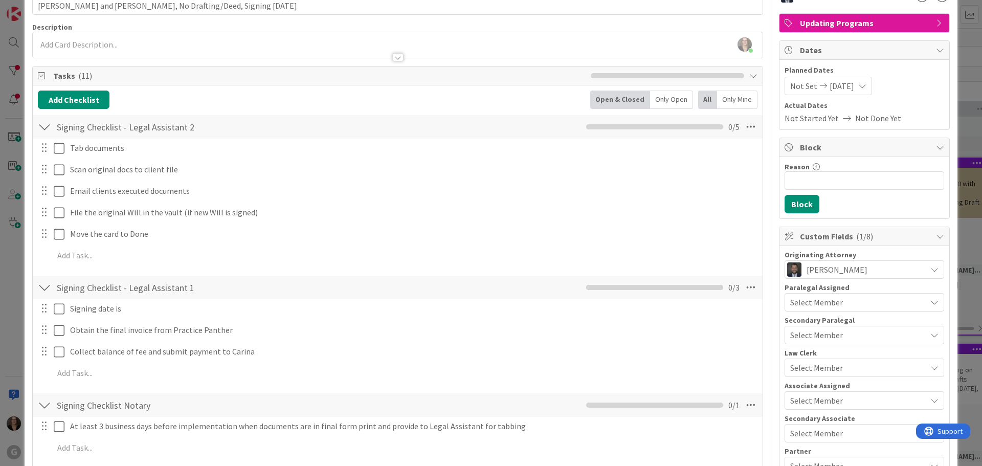
scroll to position [0, 0]
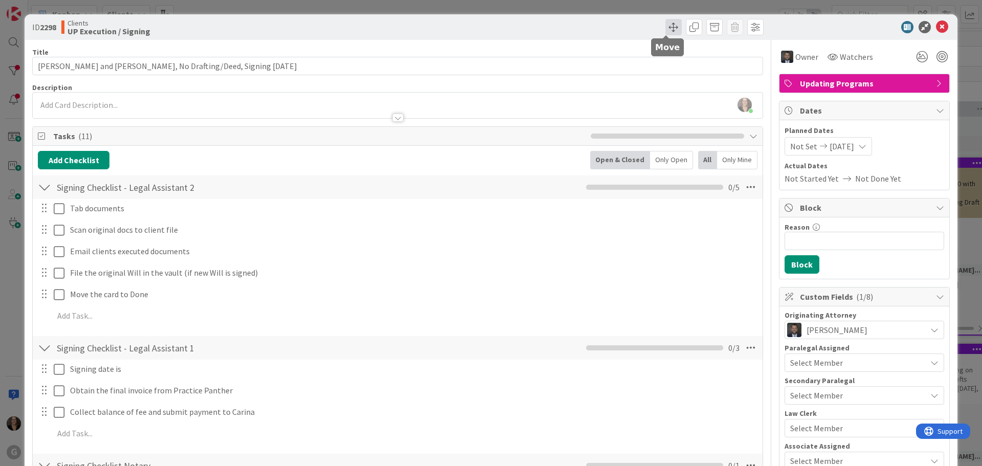
click at [668, 25] on span at bounding box center [673, 27] width 16 height 16
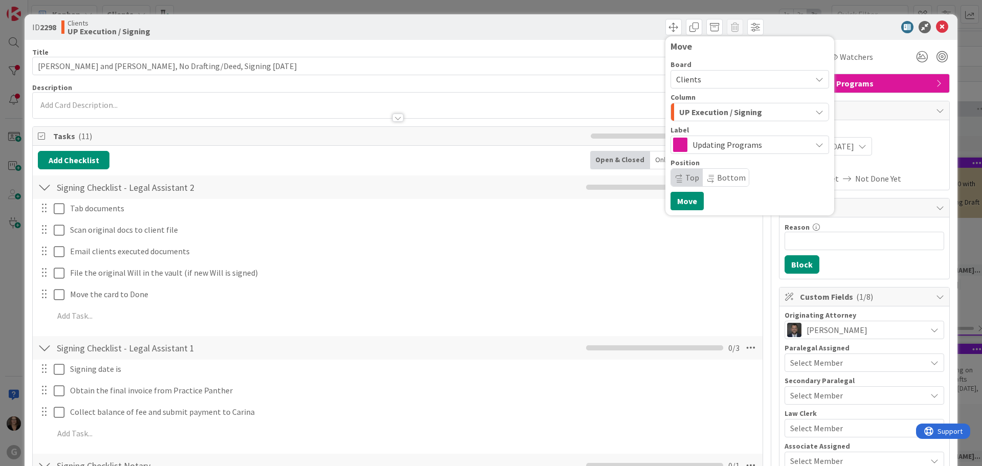
click at [491, 261] on div "Tab documents Update Cancel Scan original docs to client file Update Cancel Ema…" at bounding box center [397, 264] width 719 height 130
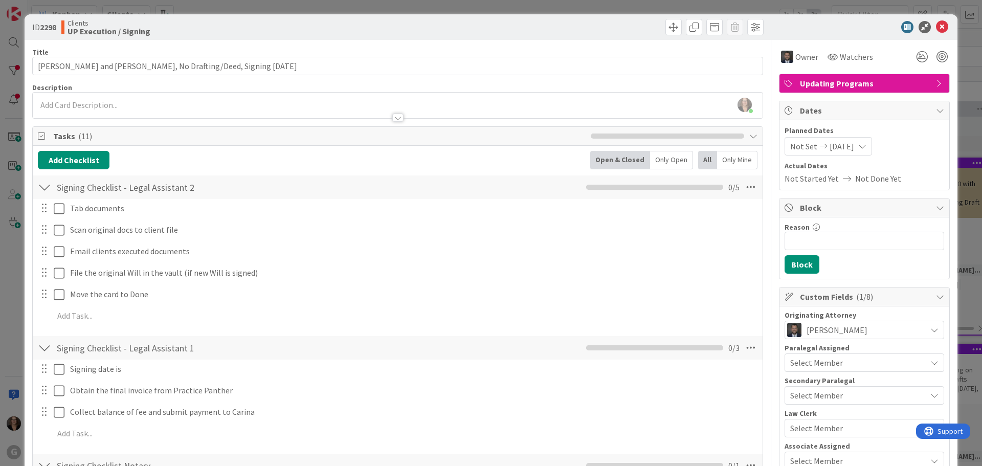
click at [110, 106] on div "[PERSON_NAME] joined 36 m ago" at bounding box center [398, 106] width 730 height 26
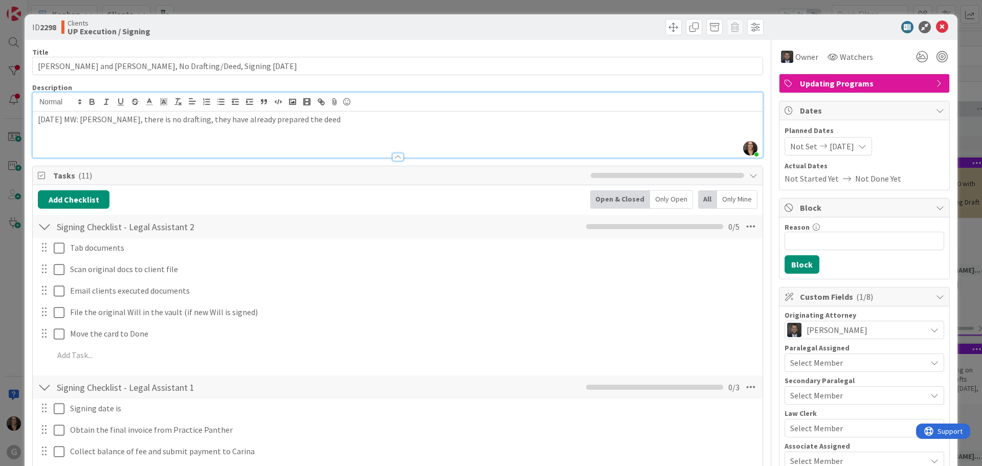
click at [316, 119] on p "[DATE] MW: [PERSON_NAME], there is no drafting, they have already prepared the …" at bounding box center [397, 120] width 719 height 12
click at [189, 122] on p "[DATE] MW: [PERSON_NAME], there is no drafting, they have already prepared t" at bounding box center [397, 120] width 719 height 12
click at [278, 119] on p "[DATE] MW: [PERSON_NAME], there is no drafting,. [PERSON_NAME] isthey have alre…" at bounding box center [397, 120] width 719 height 12
click at [255, 122] on p "[DATE] MW: [PERSON_NAME], there is no drafting,. Deed is prepared t" at bounding box center [397, 120] width 719 height 12
click at [665, 22] on span at bounding box center [673, 27] width 16 height 16
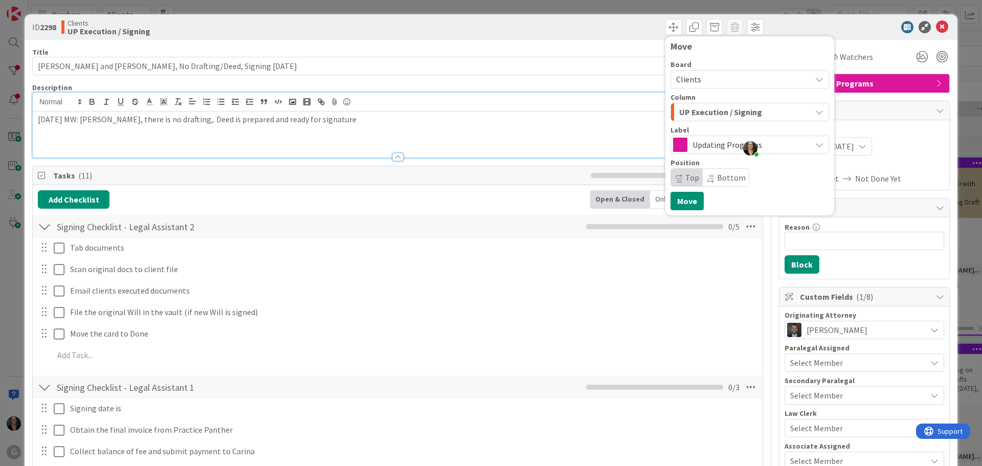
click at [624, 278] on div "Scan original docs to client file Update Cancel" at bounding box center [397, 269] width 729 height 18
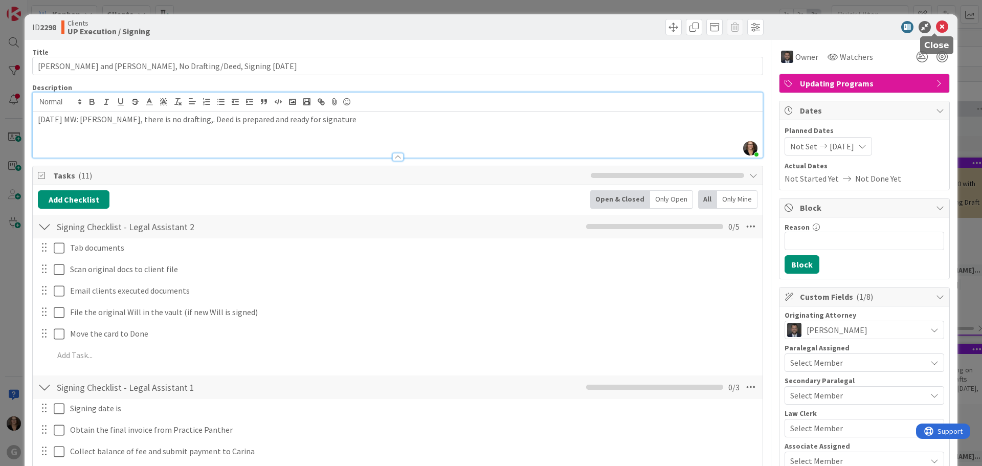
click at [936, 26] on icon at bounding box center [942, 27] width 12 height 12
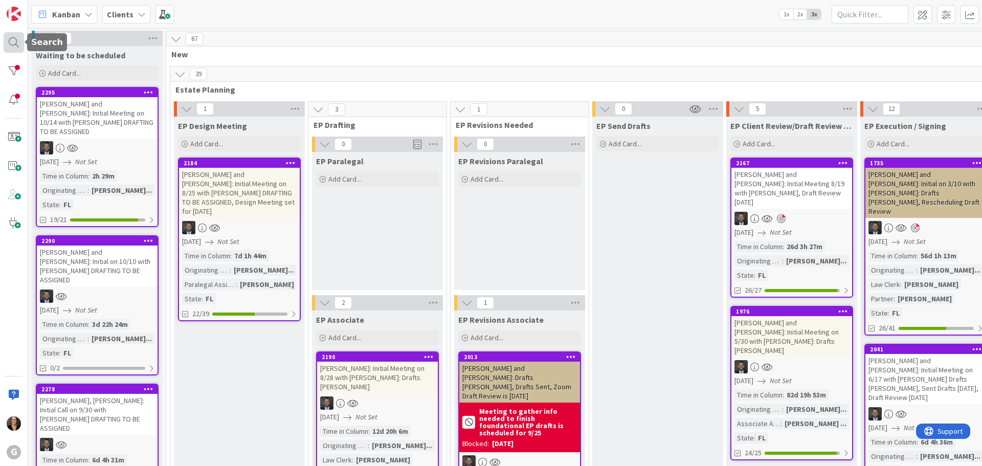
click at [14, 39] on div at bounding box center [14, 42] width 20 height 20
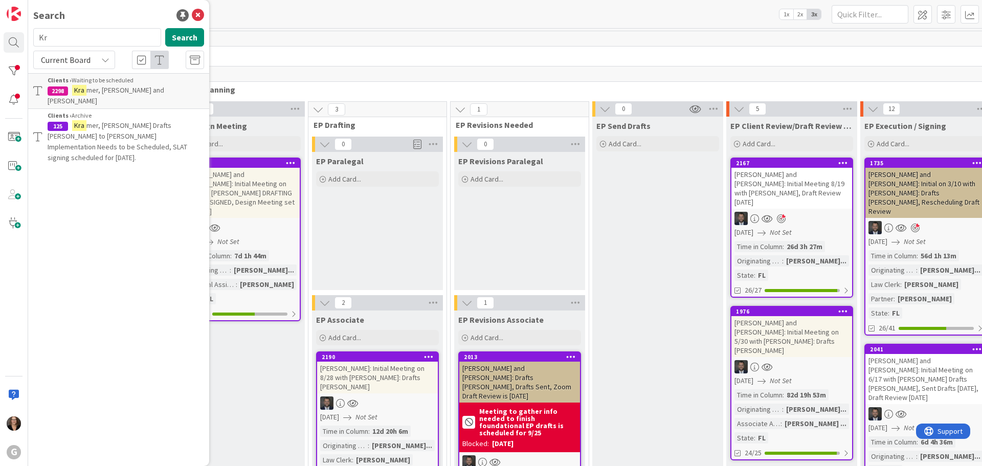
type input "K"
type input "[PERSON_NAME]"
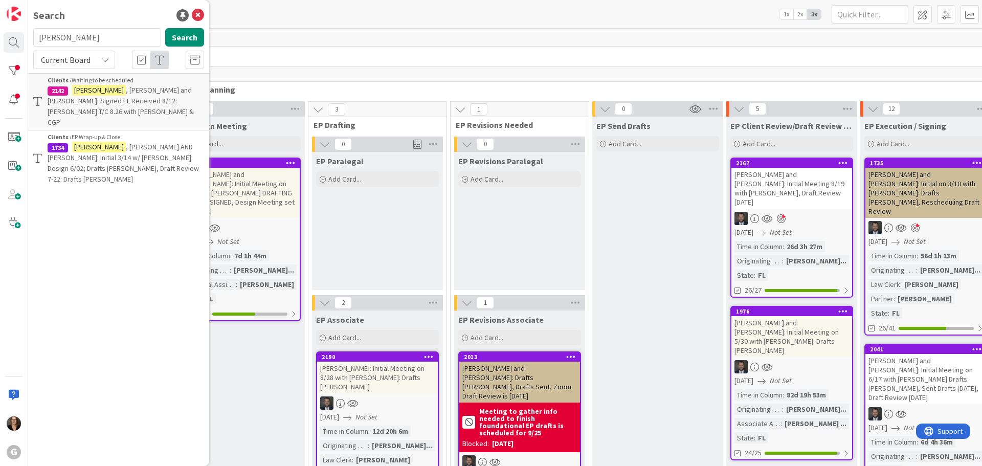
click at [102, 92] on span ", [PERSON_NAME] and [PERSON_NAME]: Signed EL Received 8/12: [PERSON_NAME] T/C 8…" at bounding box center [121, 105] width 146 height 41
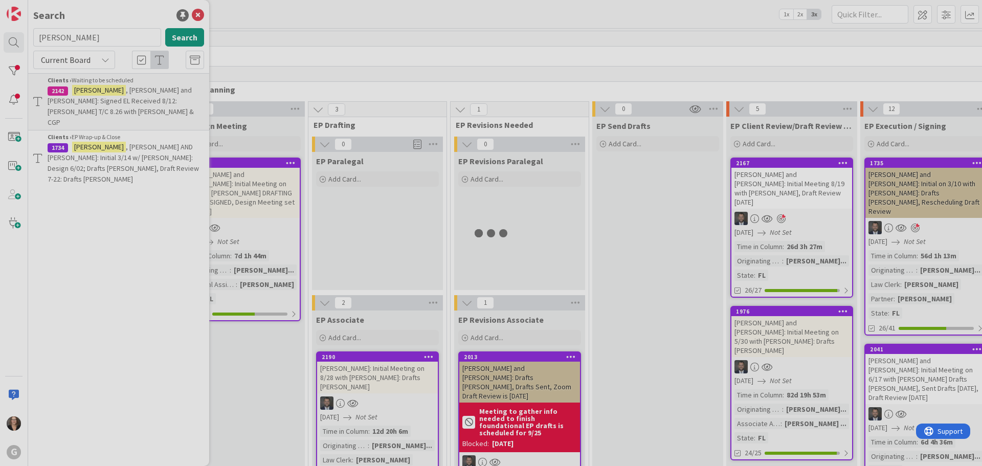
click at [103, 93] on div at bounding box center [491, 233] width 982 height 466
